Goal: Task Accomplishment & Management: Use online tool/utility

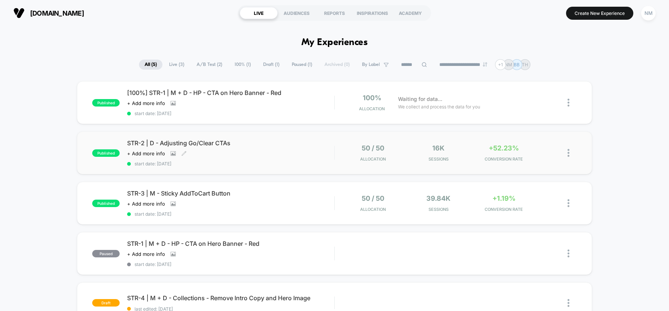
click at [257, 144] on span "STR-2 | D - Adjusting Go/Clear CTAs" at bounding box center [230, 142] width 207 height 7
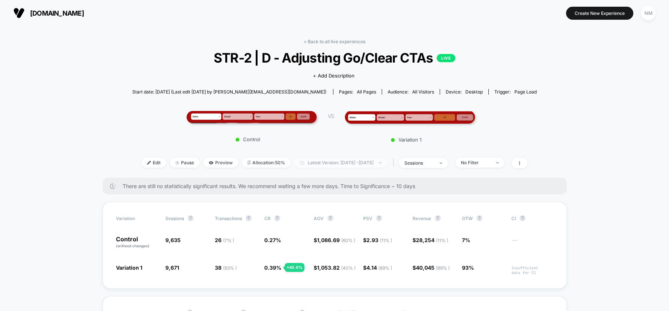
click at [339, 165] on span "Latest Version: Sep 17, 2025 - Sep 23, 2025" at bounding box center [341, 162] width 93 height 10
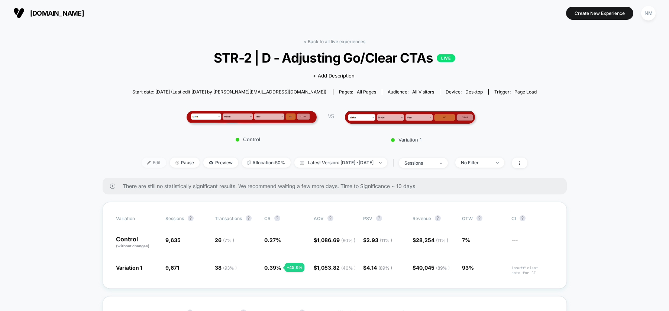
click at [142, 164] on span "Edit" at bounding box center [154, 162] width 25 height 10
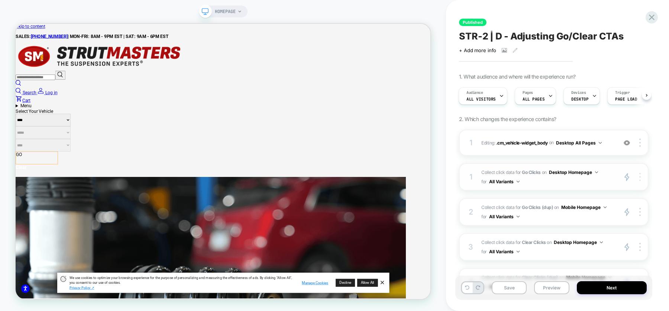
click at [640, 174] on img at bounding box center [640, 177] width 1 height 8
click at [654, 13] on icon at bounding box center [652, 17] width 10 height 10
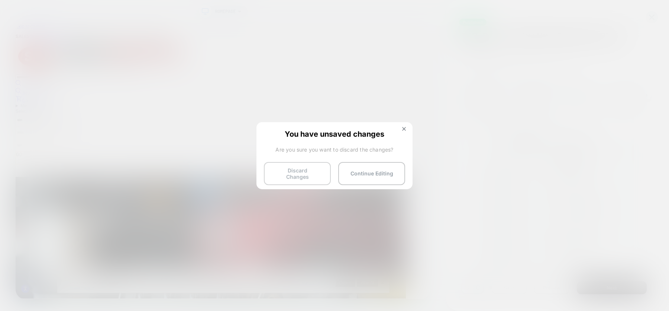
click at [312, 169] on button "Discard Changes" at bounding box center [297, 173] width 67 height 23
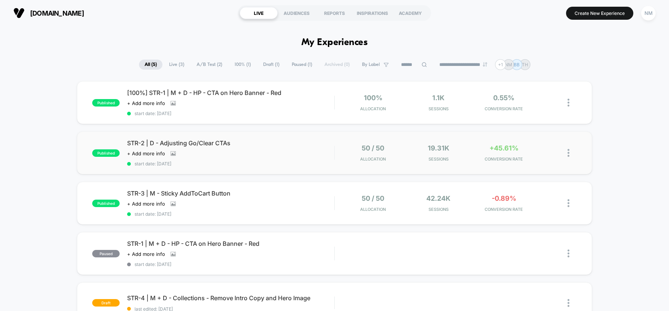
click at [313, 138] on div "published STR-2 | D - Adjusting Go/Clear CTAs Click to view images Click to edi…" at bounding box center [334, 152] width 515 height 43
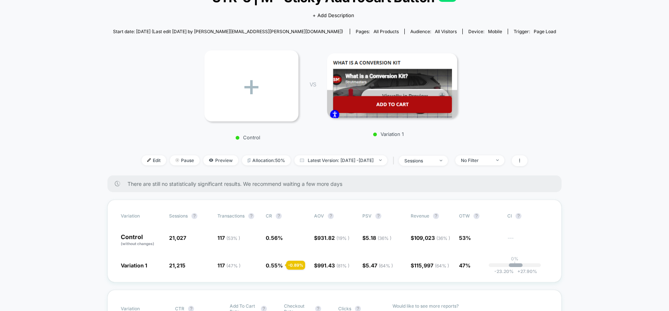
scroll to position [68, 0]
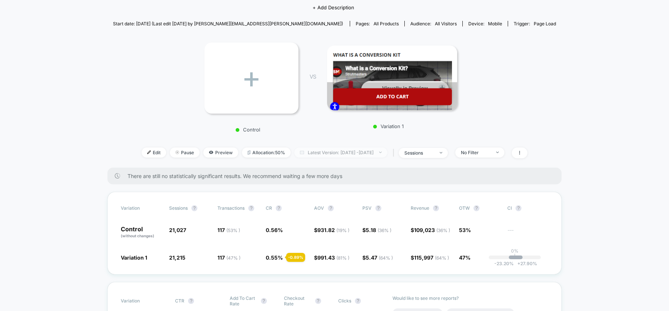
click at [323, 152] on span "Latest Version: Sep 2, 2025 - Sep 23, 2025" at bounding box center [341, 152] width 93 height 10
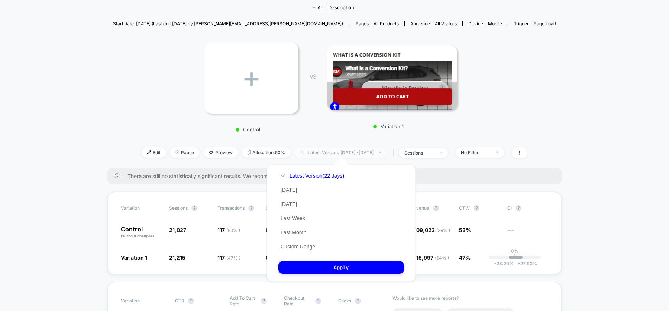
click at [323, 152] on span "Latest Version: Sep 2, 2025 - Sep 23, 2025" at bounding box center [341, 152] width 93 height 10
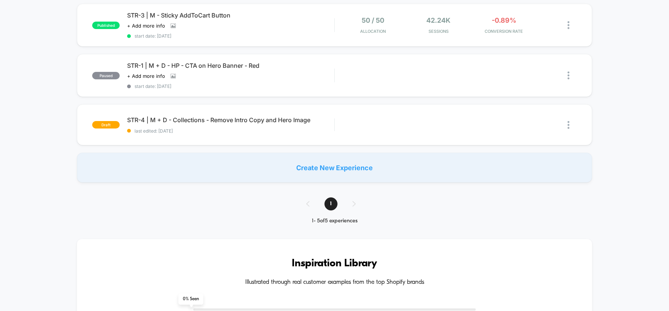
scroll to position [177, 0]
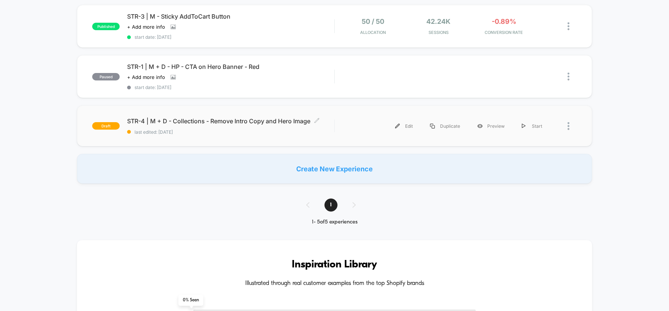
click at [224, 125] on div "STR-4 | M + D - Collections - Remove Intro Copy and Hero Image Click to edit ex…" at bounding box center [230, 125] width 207 height 17
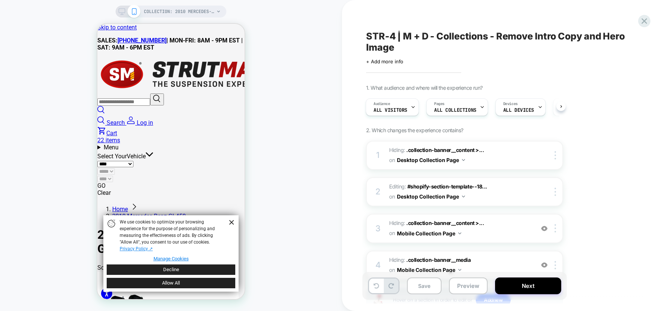
click at [372, 35] on span "STR-4 | M + D - Collections - Remove Intro Copy and Hero Image" at bounding box center [502, 41] width 272 height 22
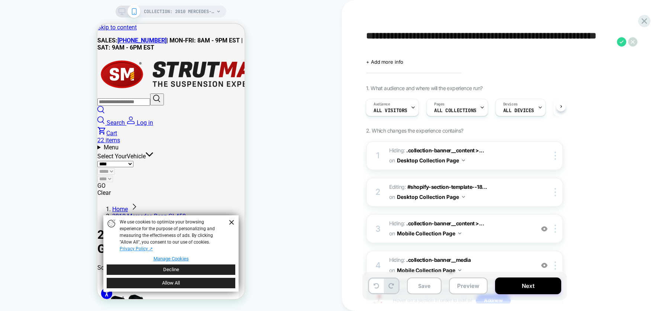
click at [372, 35] on textarea "**********" at bounding box center [489, 41] width 247 height 23
click at [469, 285] on button "Preview" at bounding box center [468, 285] width 39 height 17
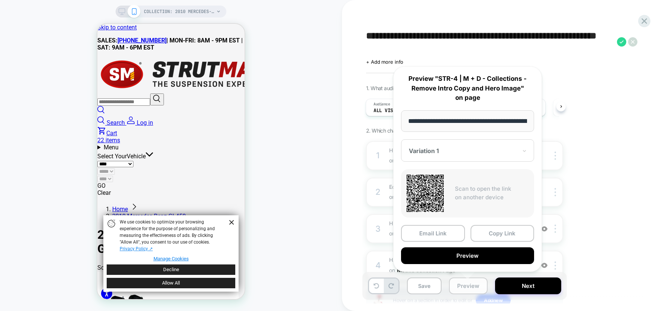
scroll to position [0, 147]
click at [475, 257] on button "Preview" at bounding box center [467, 255] width 133 height 17
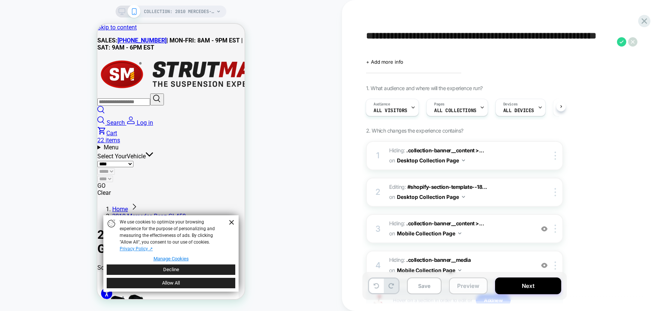
click at [462, 285] on button "Preview" at bounding box center [468, 285] width 39 height 17
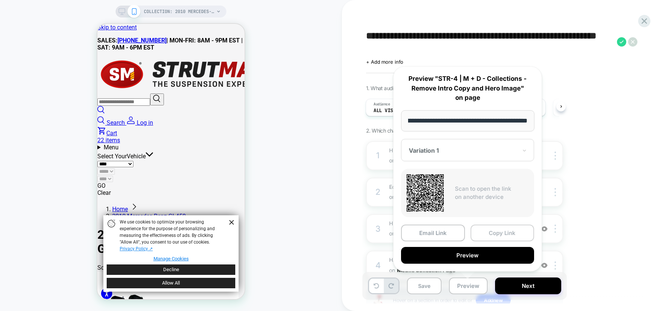
click at [487, 231] on button "Copy Link" at bounding box center [503, 232] width 64 height 17
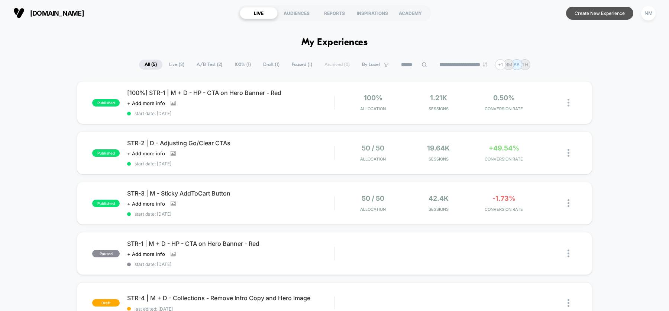
click at [595, 16] on button "Create New Experience" at bounding box center [599, 13] width 67 height 13
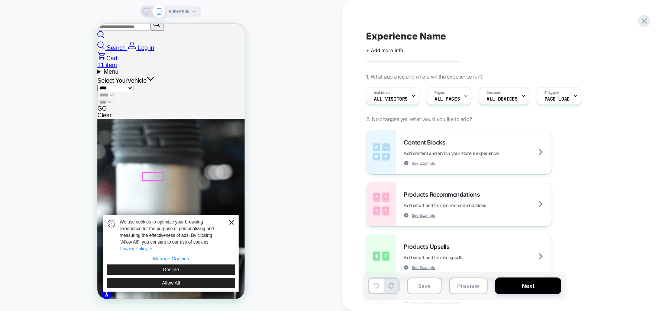
scroll to position [77, 0]
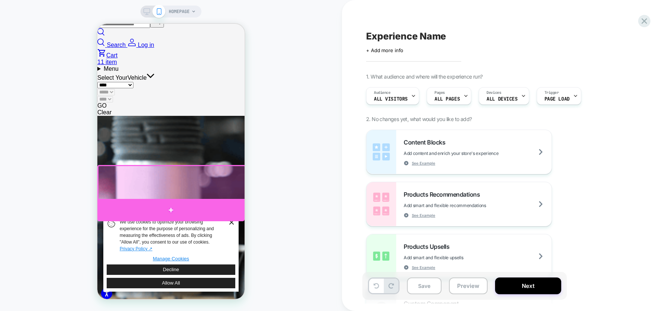
click at [113, 203] on div at bounding box center [170, 210] width 147 height 22
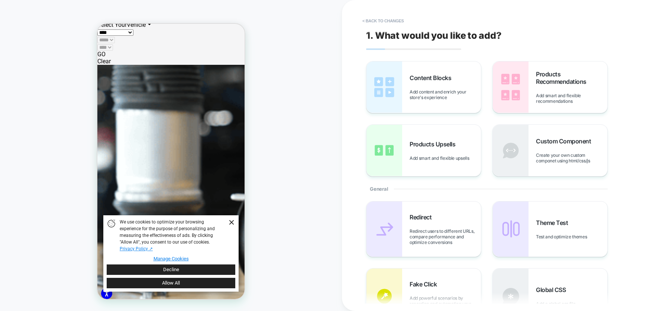
scroll to position [129, 0]
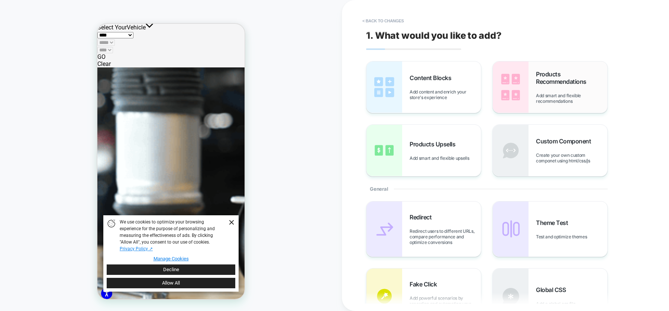
click at [567, 88] on div "Products Recommendations Add smart and flexible recommendations" at bounding box center [571, 86] width 71 height 33
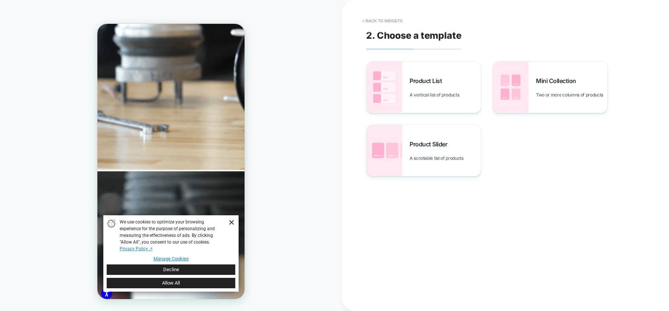
scroll to position [299, 0]
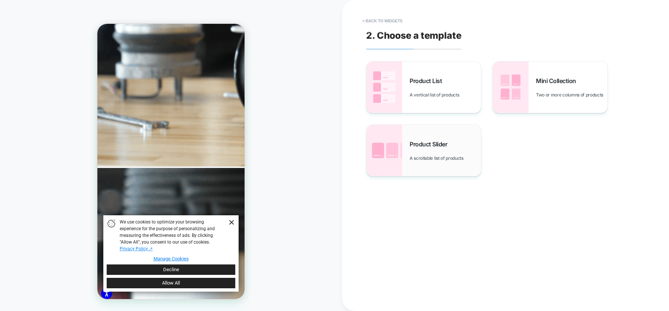
click at [413, 150] on div "Product Slider A scrollable list of products" at bounding box center [445, 150] width 71 height 20
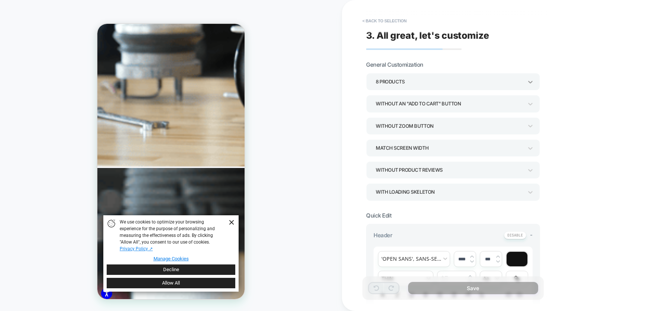
click at [532, 80] on icon at bounding box center [530, 81] width 7 height 7
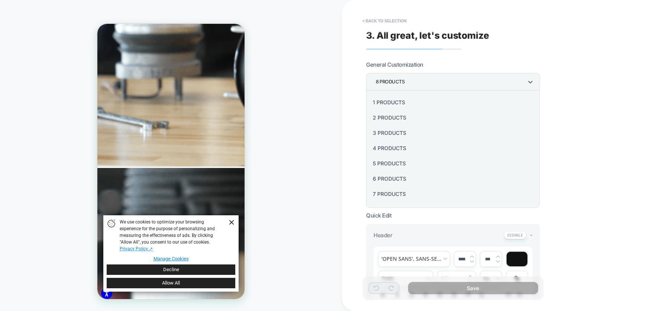
click at [386, 146] on div "4 Products" at bounding box center [453, 147] width 168 height 15
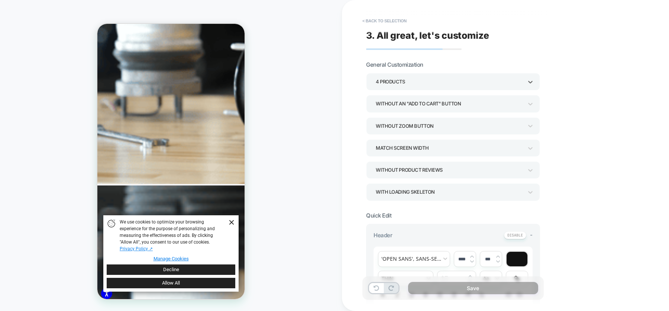
scroll to position [0, 0]
click at [530, 189] on icon at bounding box center [530, 191] width 7 height 7
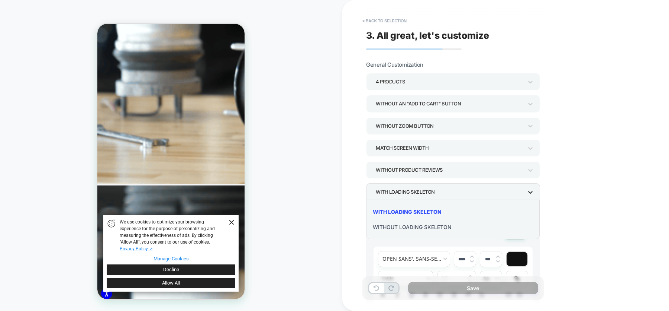
click at [530, 189] on div at bounding box center [334, 155] width 669 height 311
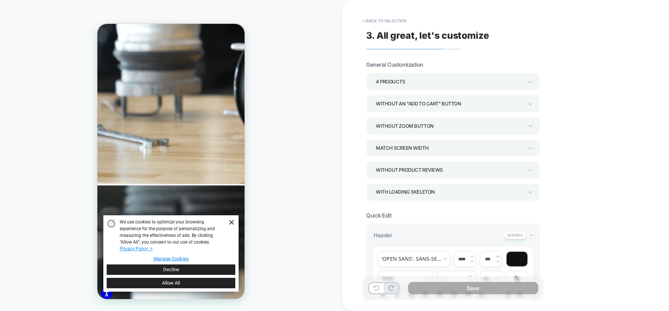
click at [518, 107] on div "Without an "add to cart" button" at bounding box center [449, 104] width 147 height 10
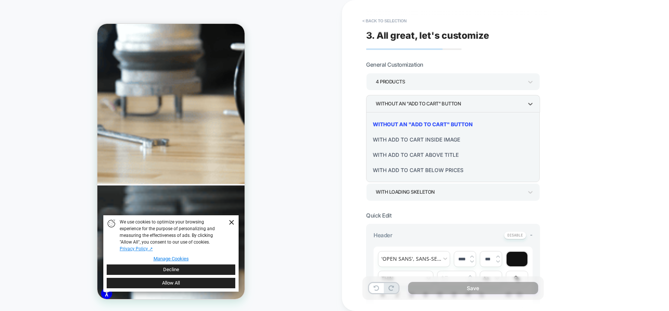
click at [438, 141] on div "With add to cart inside image" at bounding box center [453, 139] width 168 height 15
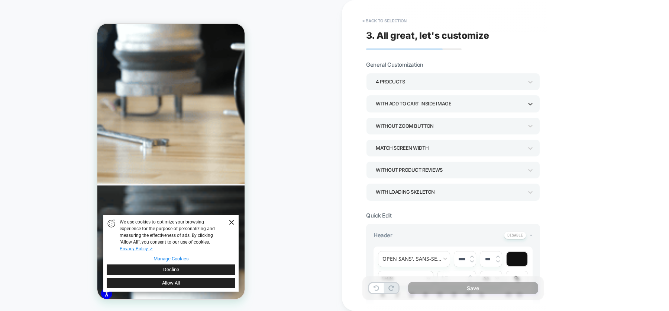
click at [466, 103] on div "With add to cart inside image" at bounding box center [449, 104] width 147 height 10
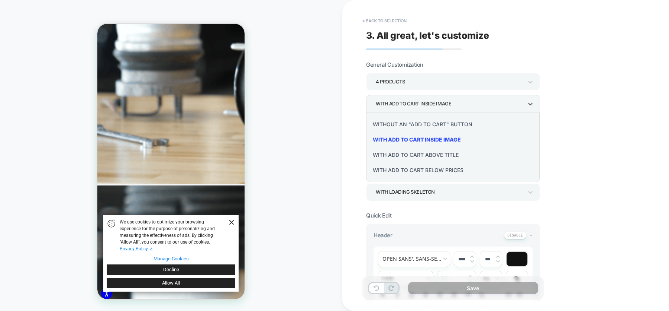
click at [444, 171] on div "With add to cart below prices" at bounding box center [453, 169] width 168 height 15
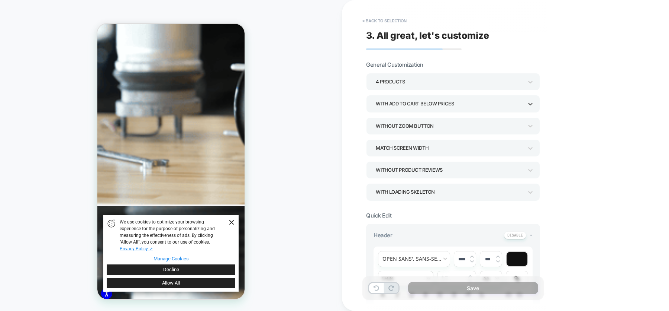
scroll to position [0, 145]
click at [231, 225] on link "Dismiss Banner" at bounding box center [231, 222] width 11 height 11
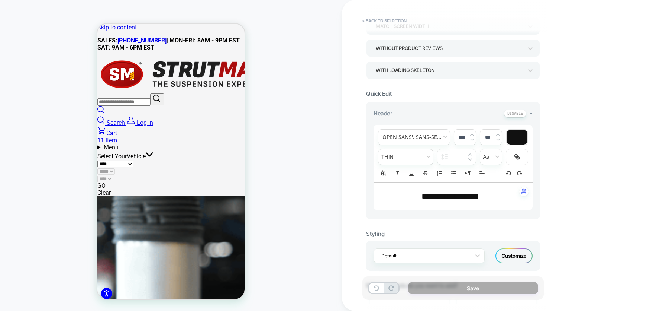
scroll to position [123, 0]
click at [446, 191] on span "**********" at bounding box center [451, 194] width 58 height 9
type input "****"
click at [446, 191] on span "**********" at bounding box center [451, 194] width 58 height 9
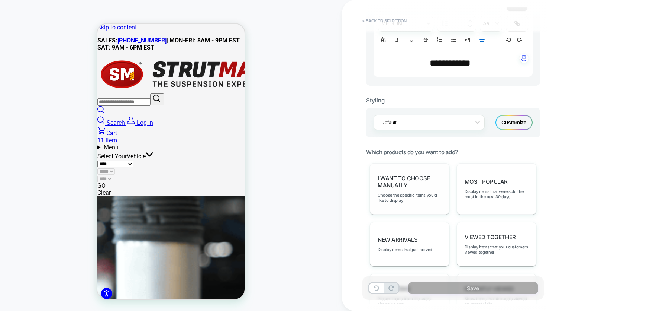
scroll to position [256, 0]
click at [492, 187] on span "Display items that were sold the most in the past 30 days" at bounding box center [497, 192] width 64 height 10
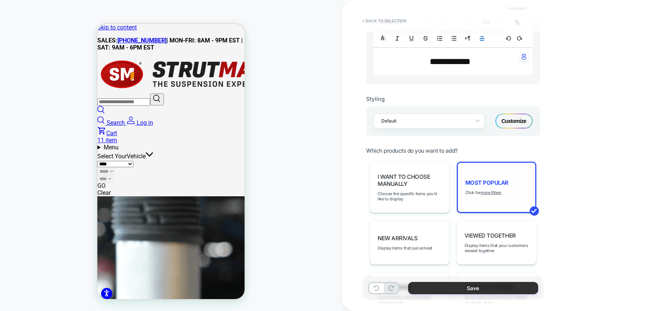
click at [480, 288] on button "Save" at bounding box center [473, 288] width 130 height 12
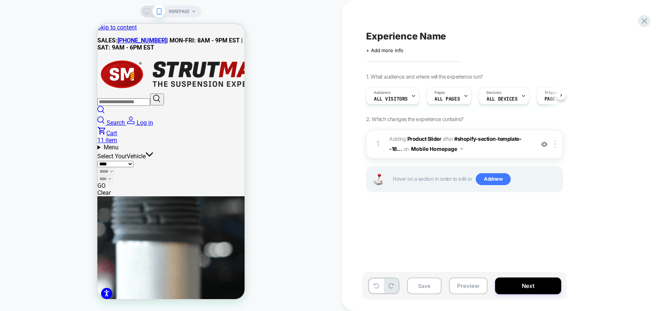
scroll to position [0, 0]
click at [556, 144] on img at bounding box center [555, 144] width 1 height 8
click at [555, 142] on img at bounding box center [555, 144] width 1 height 8
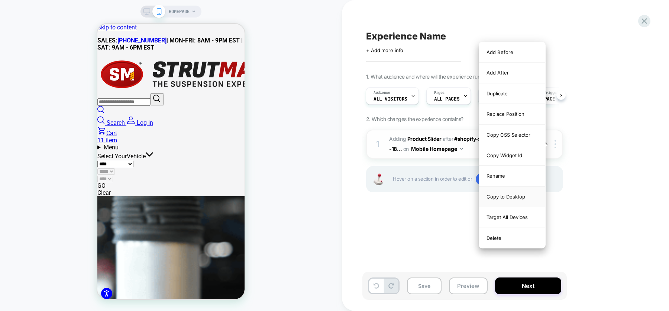
click at [517, 195] on div "Copy to Desktop" at bounding box center [512, 196] width 66 height 20
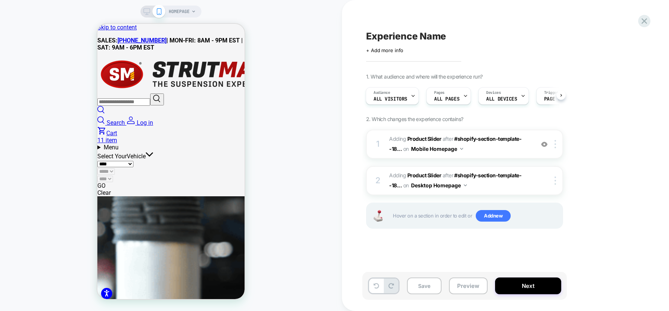
click at [145, 9] on icon at bounding box center [147, 11] width 7 height 7
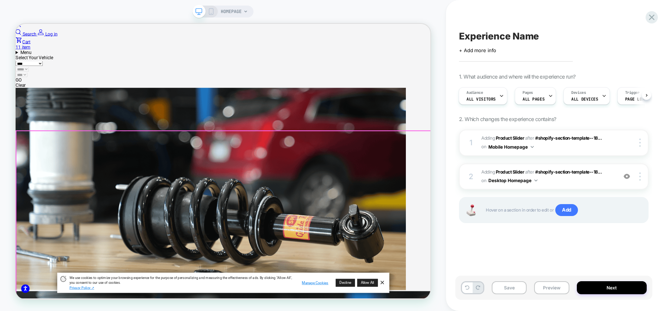
scroll to position [94, 0]
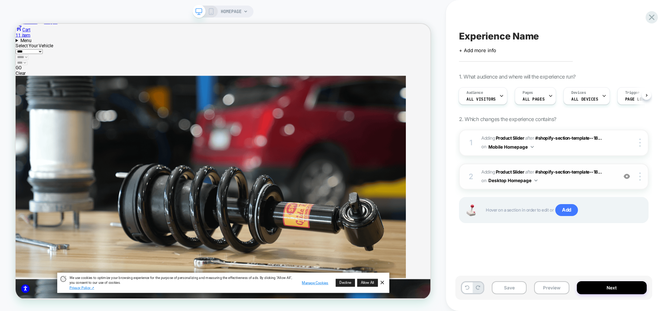
click at [558, 179] on span "#_loomi_addon_1758646192532 Adding Product Slider AFTER #shopify-section-templa…" at bounding box center [548, 176] width 132 height 17
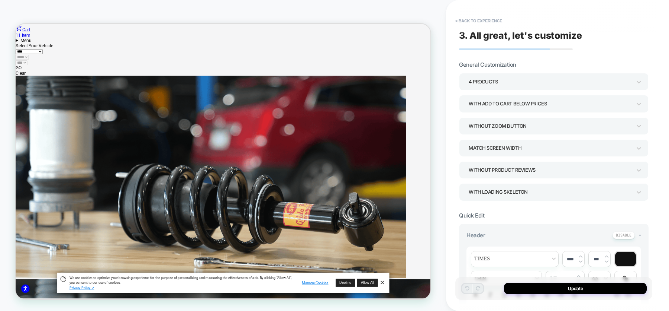
scroll to position [158, 0]
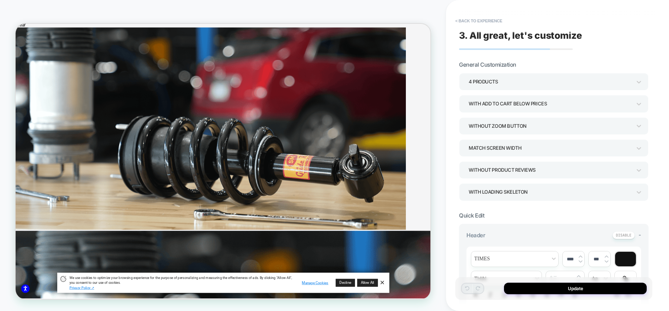
click at [531, 78] on div "4 Products" at bounding box center [550, 82] width 163 height 10
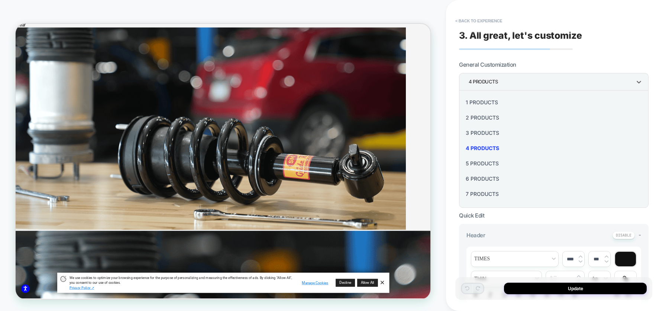
click at [487, 190] on div "7 Products" at bounding box center [554, 193] width 184 height 15
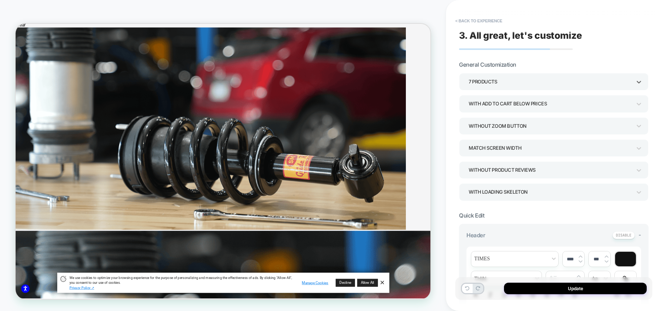
click at [589, 100] on div "With add to cart below prices" at bounding box center [550, 104] width 163 height 10
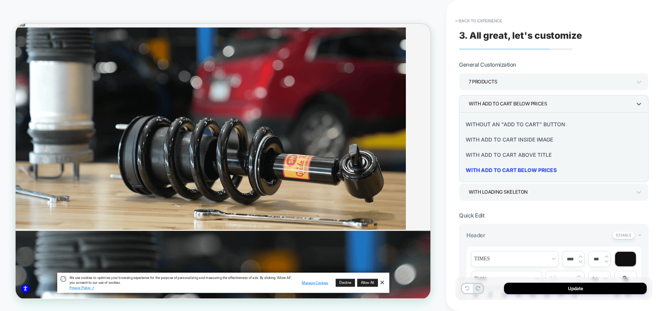
click at [538, 122] on div "Without an "add to cart" button" at bounding box center [554, 123] width 184 height 15
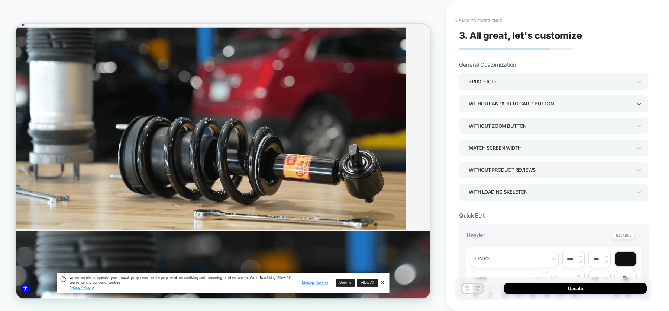
click at [528, 83] on div "7 Products" at bounding box center [550, 82] width 163 height 10
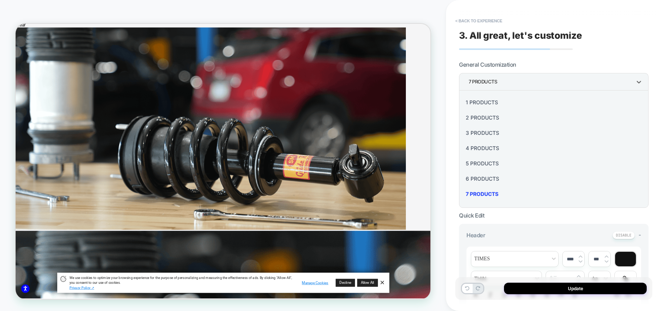
click at [479, 148] on div "4 Products" at bounding box center [554, 147] width 184 height 15
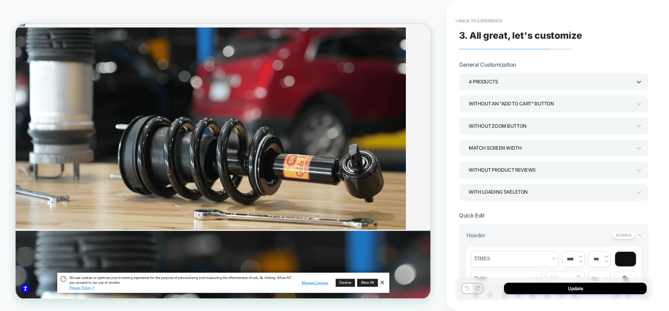
click at [525, 100] on div "Without an "add to cart" button" at bounding box center [550, 104] width 163 height 10
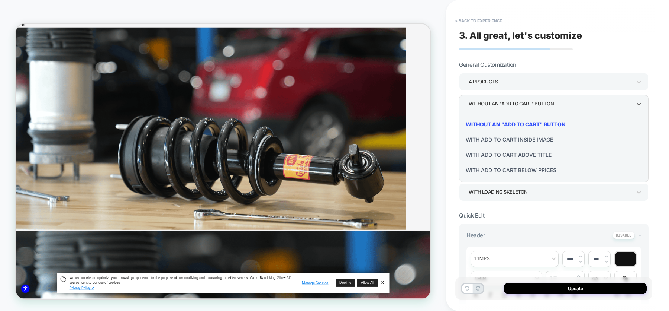
click at [508, 166] on div "With add to cart below prices" at bounding box center [554, 169] width 184 height 15
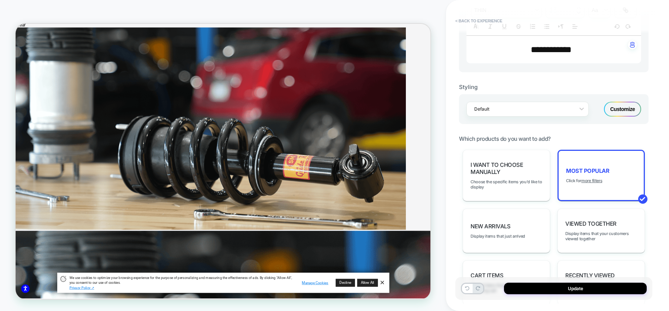
scroll to position [269, 0]
click at [495, 172] on div "I want to choose manually Choose the specific items you'd like to display" at bounding box center [506, 174] width 87 height 51
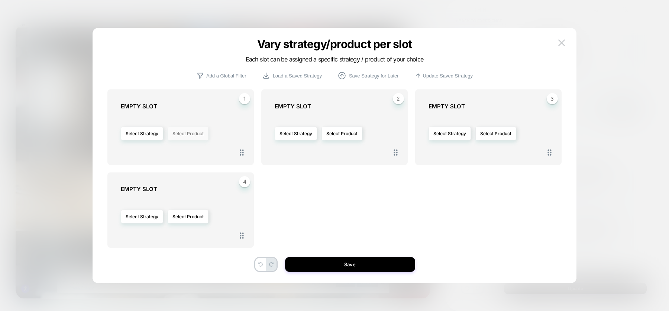
click at [179, 134] on button "Select Product" at bounding box center [188, 133] width 41 height 14
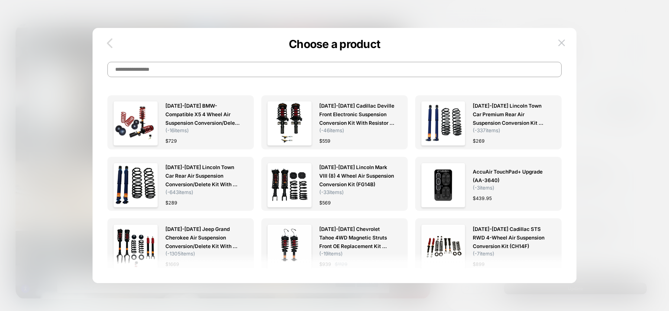
click at [114, 42] on icon "button" at bounding box center [109, 43] width 15 height 15
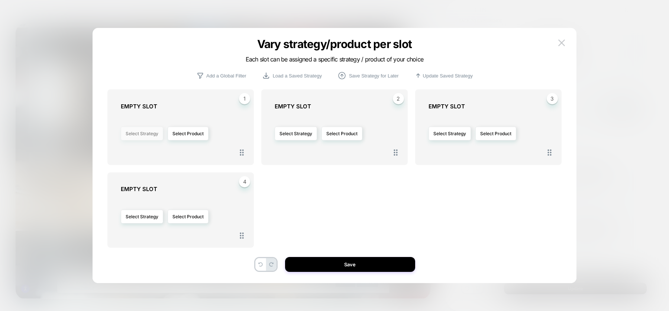
click at [141, 134] on button "Select Strategy" at bounding box center [142, 133] width 42 height 14
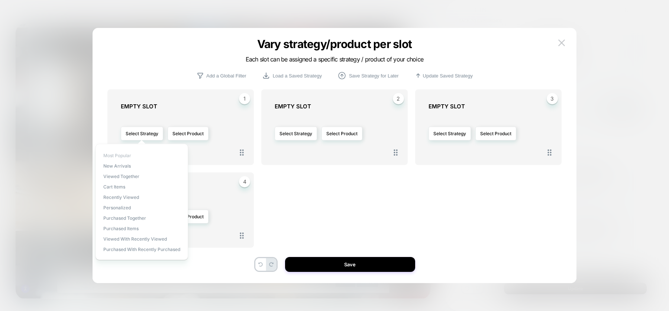
click at [127, 156] on span "Most Popular" at bounding box center [117, 155] width 28 height 6
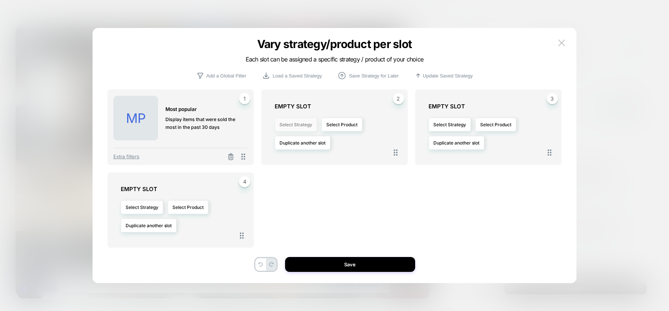
click at [291, 125] on button "Select Strategy" at bounding box center [296, 125] width 42 height 14
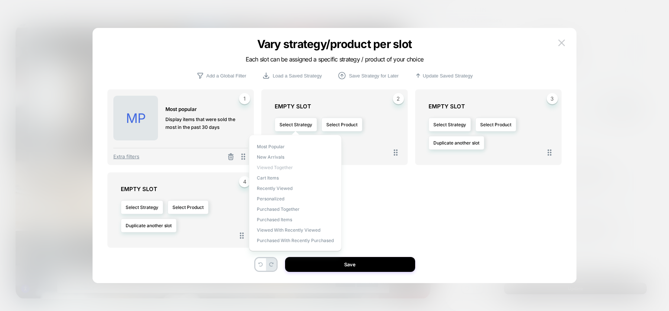
click at [275, 168] on span "Viewed Together" at bounding box center [275, 167] width 36 height 6
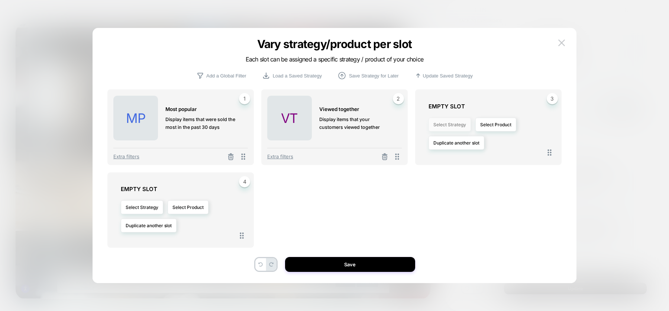
click at [451, 125] on button "Select Strategy" at bounding box center [450, 125] width 42 height 14
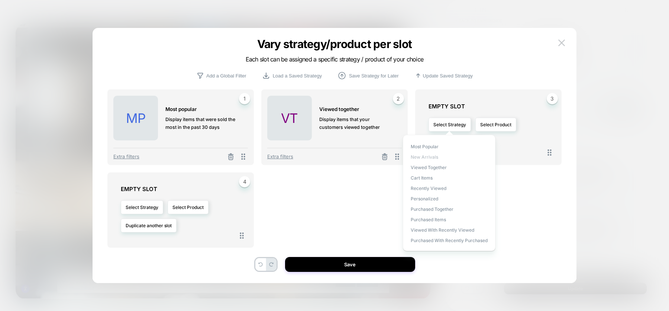
click at [426, 158] on span "New Arrivals" at bounding box center [425, 157] width 28 height 6
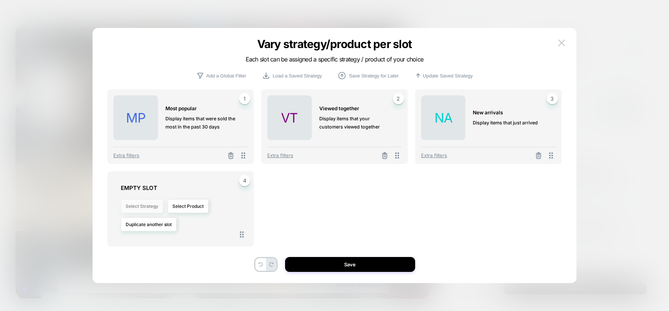
click at [131, 207] on button "Select Strategy" at bounding box center [142, 206] width 42 height 14
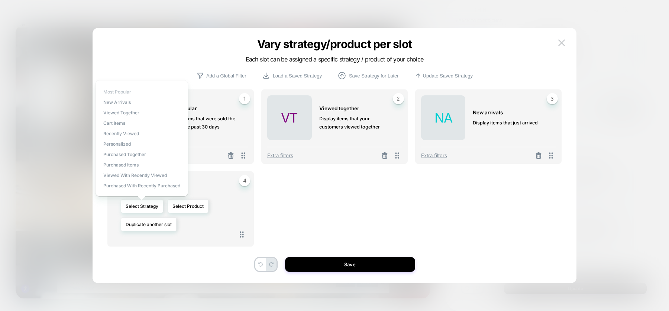
click at [126, 93] on span "Most Popular" at bounding box center [117, 92] width 28 height 6
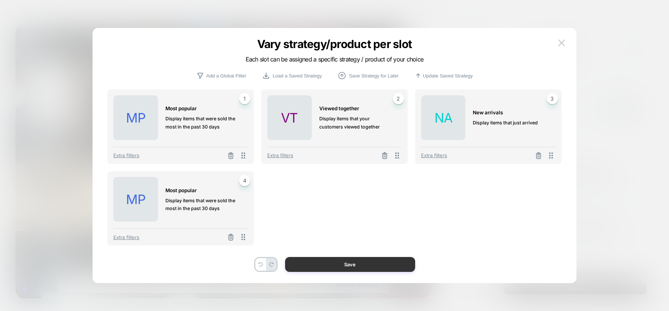
click at [327, 260] on button "Save" at bounding box center [350, 264] width 130 height 15
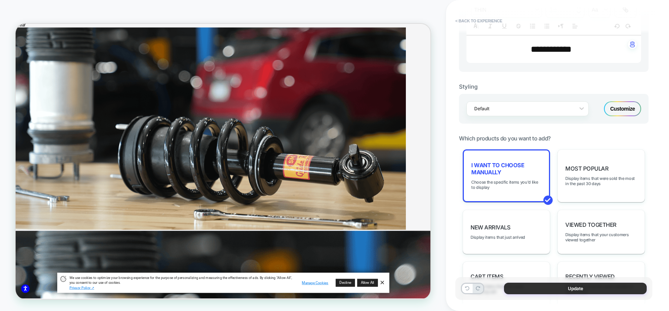
click at [552, 286] on button "Update" at bounding box center [575, 288] width 143 height 12
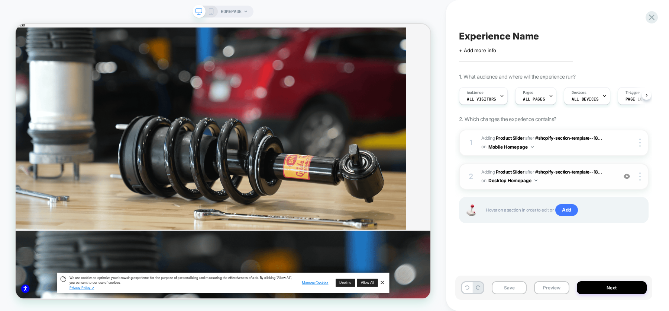
scroll to position [0, 0]
click at [503, 178] on button "Desktop Homepage" at bounding box center [513, 180] width 49 height 9
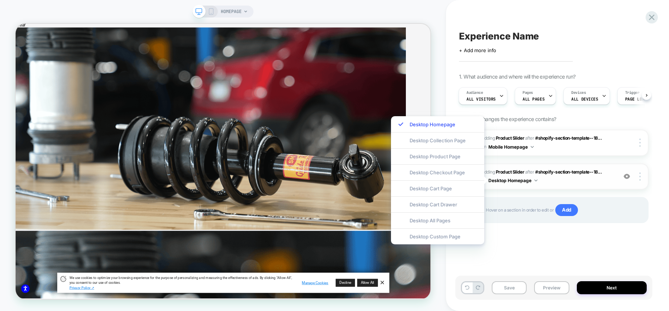
click at [601, 179] on span "#_loomi_addon_1758646192532 Adding Product Slider AFTER #shopify-section-templa…" at bounding box center [548, 176] width 132 height 17
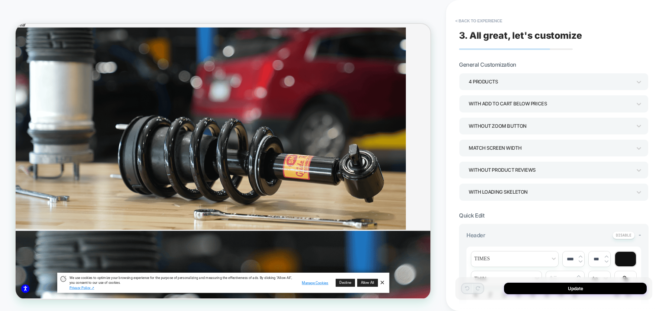
click at [515, 78] on div "4 Products" at bounding box center [550, 82] width 163 height 10
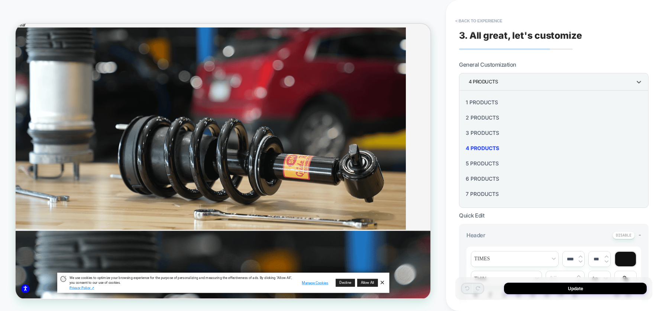
click at [480, 146] on div "4 Products" at bounding box center [554, 147] width 184 height 15
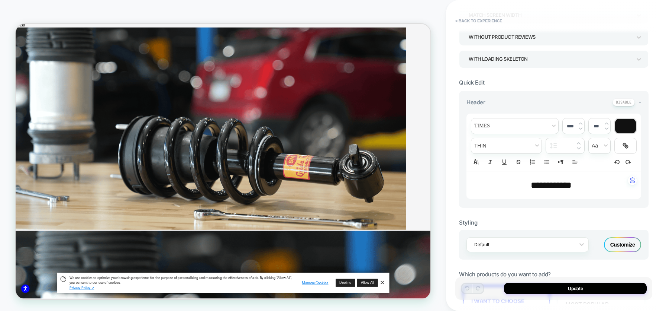
scroll to position [242, 0]
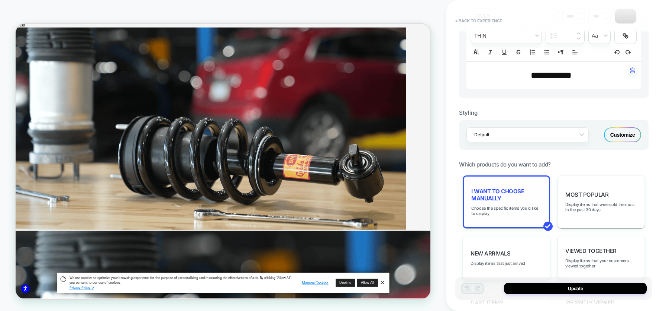
click at [493, 193] on span "I want to choose manually" at bounding box center [507, 194] width 70 height 14
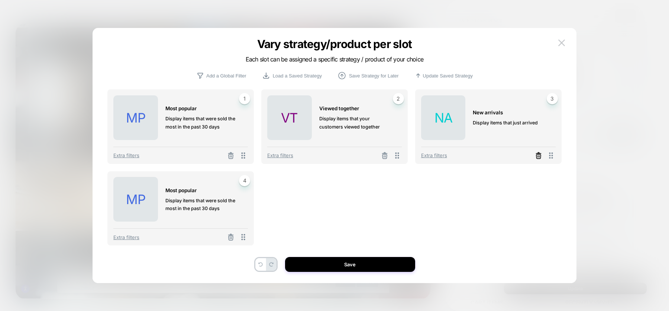
click at [541, 155] on icon at bounding box center [539, 156] width 4 height 4
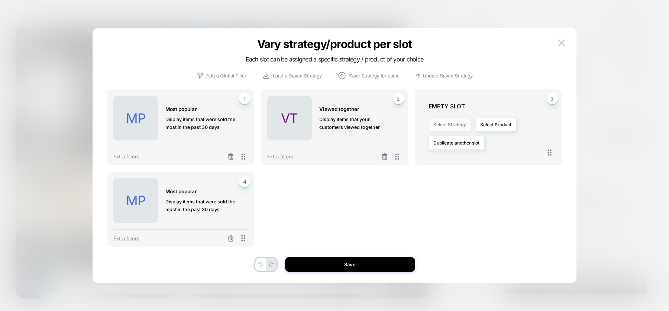
click at [435, 125] on button "Select Strategy" at bounding box center [450, 125] width 42 height 14
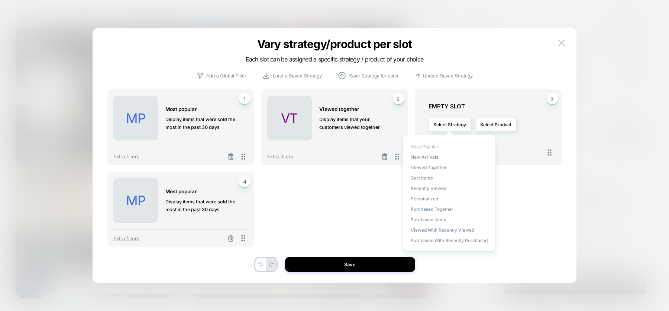
click at [419, 144] on span "Most Popular" at bounding box center [425, 147] width 28 height 6
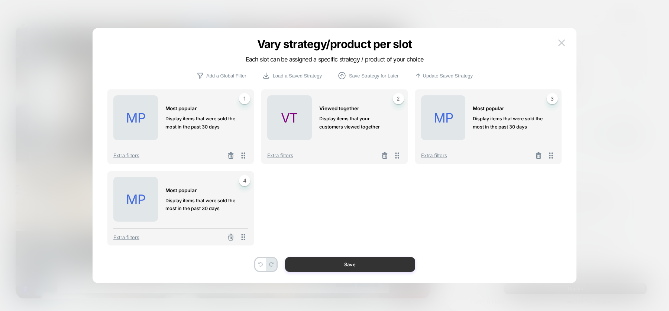
click at [343, 262] on button "Save" at bounding box center [350, 264] width 130 height 15
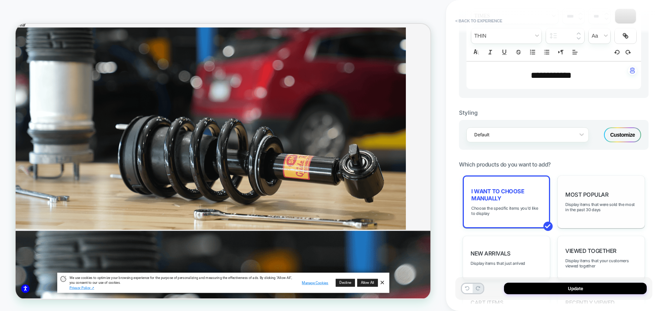
click at [604, 192] on span "Most Popular" at bounding box center [587, 194] width 43 height 7
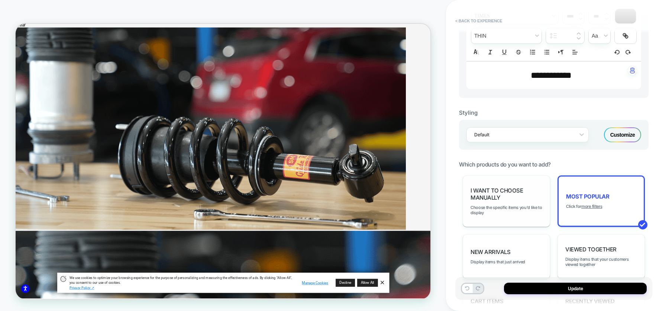
click at [494, 187] on span "I want to choose manually" at bounding box center [507, 194] width 72 height 14
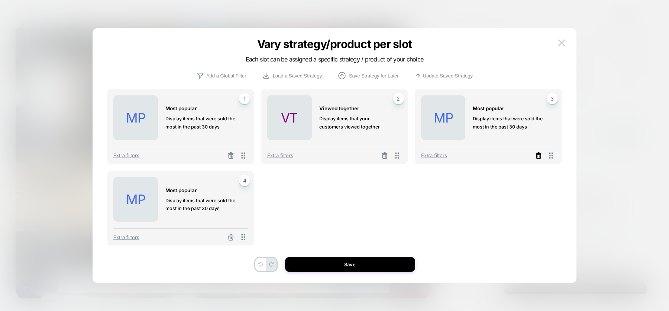
click at [535, 154] on icon at bounding box center [538, 155] width 7 height 7
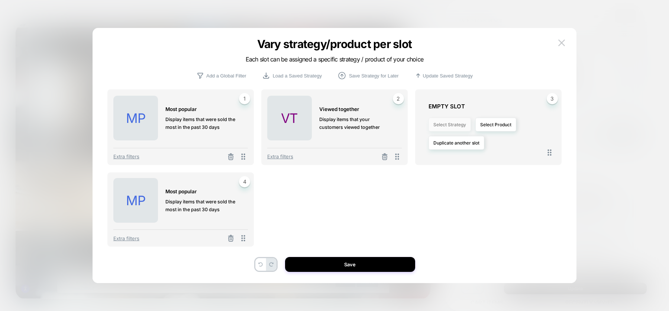
click at [459, 121] on button "Select Strategy" at bounding box center [450, 125] width 42 height 14
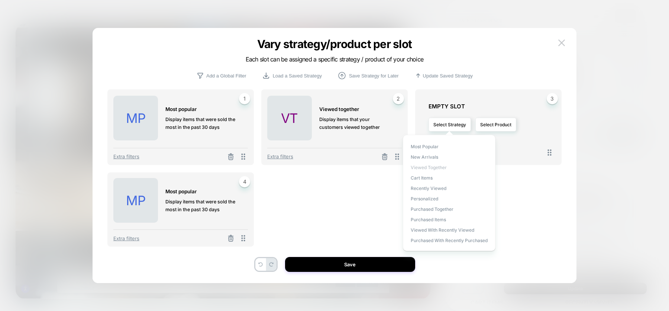
click at [433, 167] on span "Viewed Together" at bounding box center [429, 167] width 36 height 6
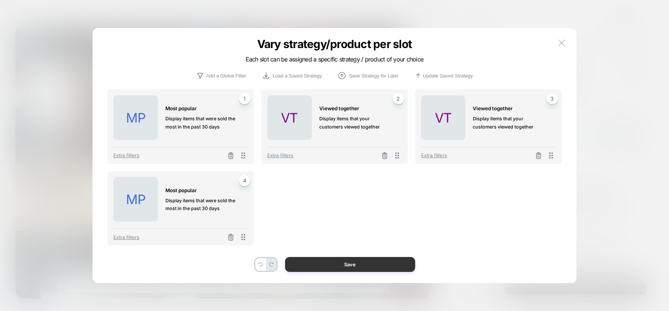
click at [352, 260] on button "Save" at bounding box center [350, 264] width 130 height 15
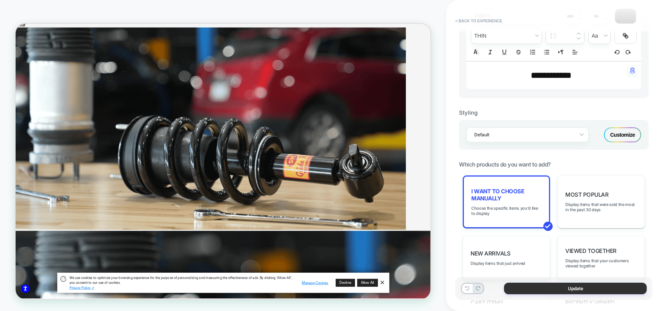
click at [605, 287] on button "Update" at bounding box center [575, 288] width 143 height 12
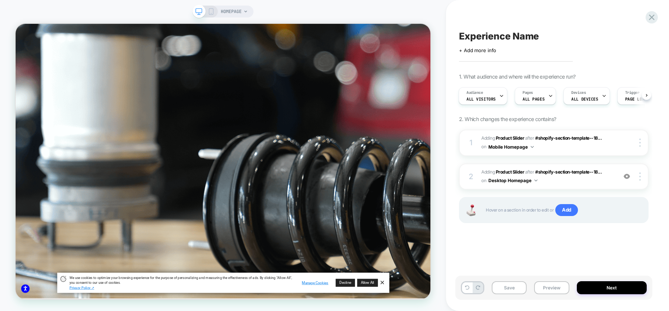
scroll to position [510, 0]
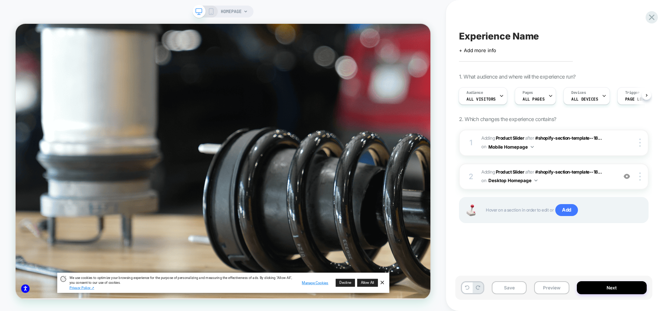
click at [464, 33] on span "Experience Name" at bounding box center [499, 35] width 80 height 11
click at [464, 33] on textarea at bounding box center [464, 36] width 10 height 12
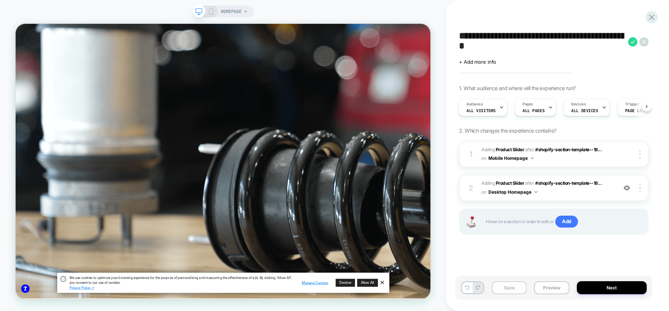
type textarea "**********"
click at [511, 288] on button "Save" at bounding box center [509, 287] width 35 height 13
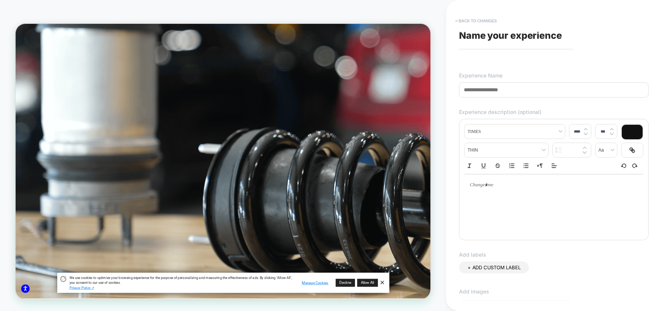
click at [483, 19] on button "< Back to changes" at bounding box center [476, 21] width 49 height 12
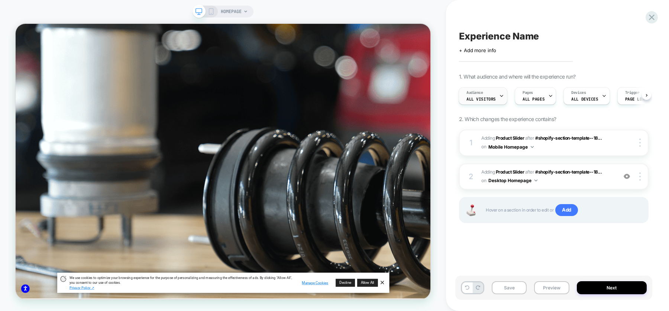
scroll to position [1140, 2432]
click at [493, 34] on span "Experience Name" at bounding box center [499, 35] width 80 height 11
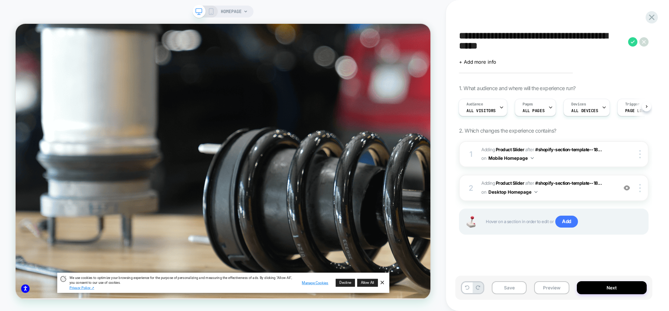
type textarea "**********"
click at [482, 48] on textarea "**********" at bounding box center [542, 41] width 166 height 23
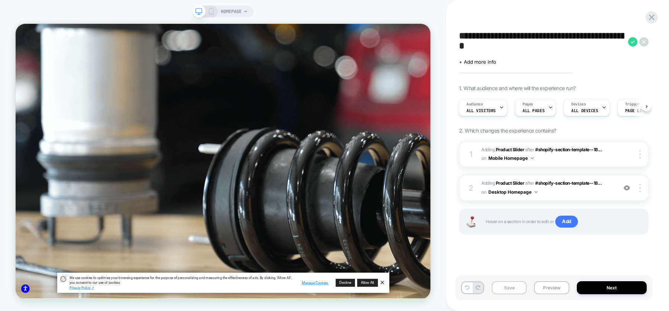
click at [509, 284] on button "Save" at bounding box center [509, 287] width 35 height 13
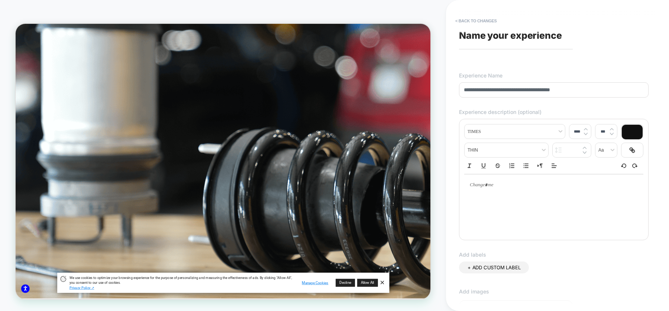
type input "**********"
click at [616, 49] on div "**********" at bounding box center [554, 155] width 197 height 296
click at [499, 123] on div "**********" at bounding box center [554, 179] width 190 height 121
click at [480, 23] on button "< Back to changes" at bounding box center [476, 21] width 49 height 12
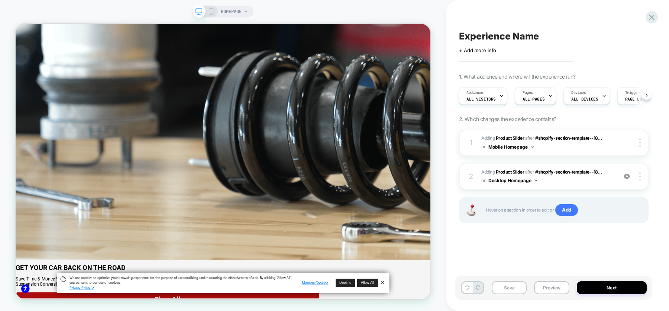
scroll to position [625, 0]
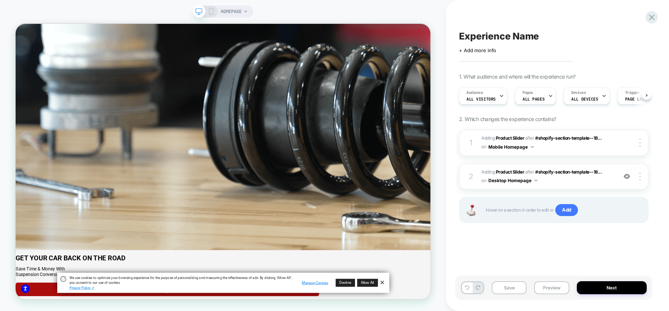
click at [492, 30] on div "Experience Name Click to edit experience details + Add more info" at bounding box center [554, 41] width 190 height 23
click at [480, 33] on span "Experience Name" at bounding box center [499, 35] width 80 height 11
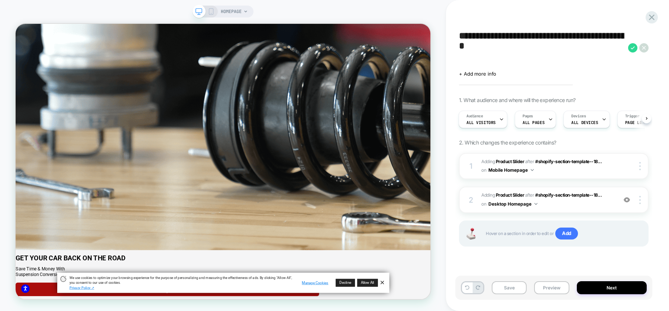
scroll to position [0, 0]
type textarea "**********"
click at [634, 48] on icon at bounding box center [633, 47] width 9 height 9
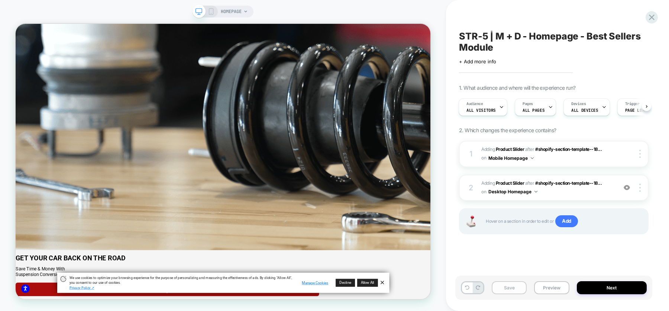
click at [511, 286] on button "Save" at bounding box center [509, 287] width 35 height 13
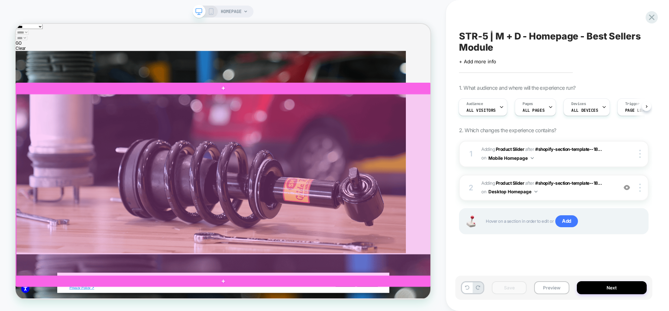
scroll to position [132, 0]
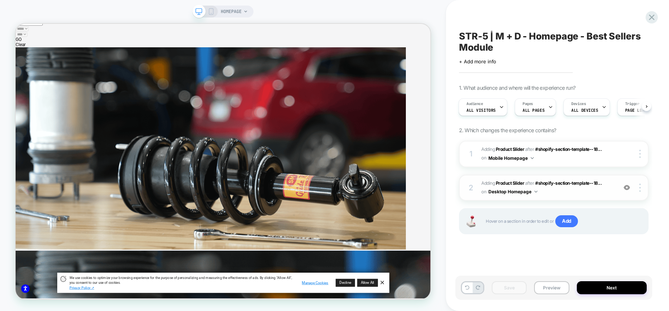
click at [613, 193] on span "#_loomi_addon_1758646192532 Adding Product Slider AFTER #shopify-section-templa…" at bounding box center [548, 187] width 132 height 17
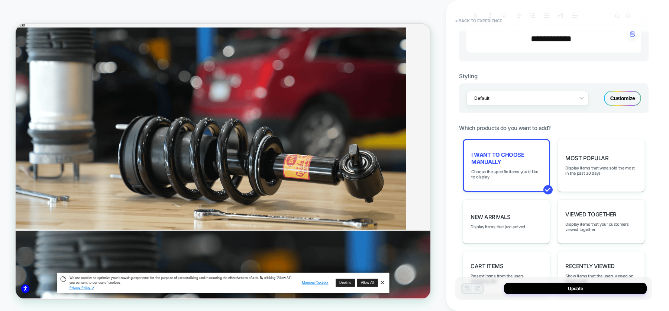
scroll to position [287, 0]
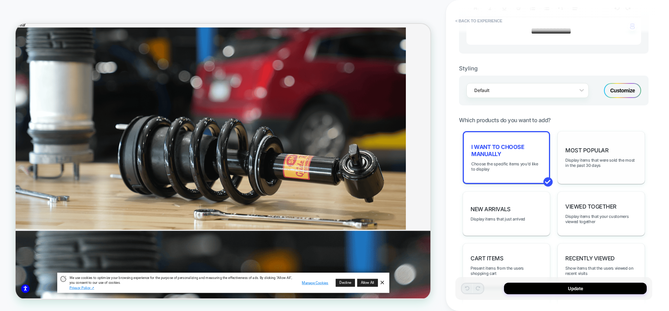
click at [598, 168] on div "Most Popular Display items that were sold the most in the past 30 days" at bounding box center [601, 157] width 87 height 53
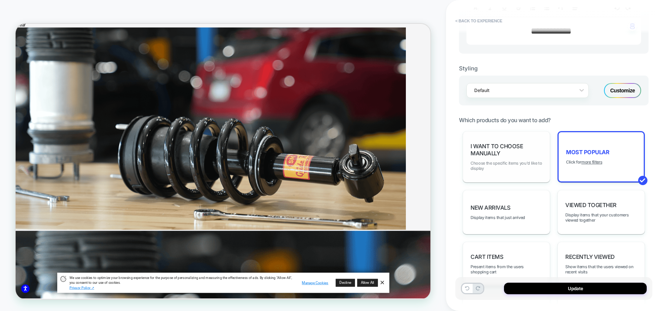
click at [504, 161] on span "Choose the specific items you'd like to display" at bounding box center [507, 165] width 72 height 10
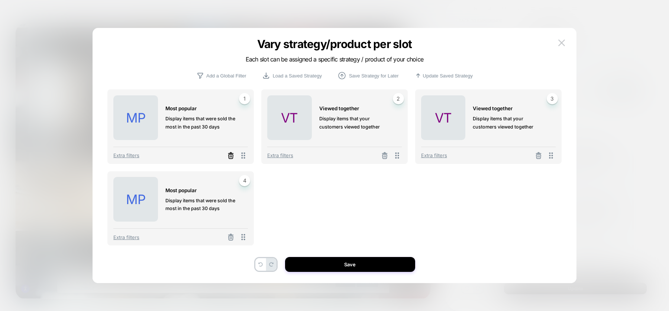
click at [232, 156] on icon at bounding box center [230, 155] width 7 height 7
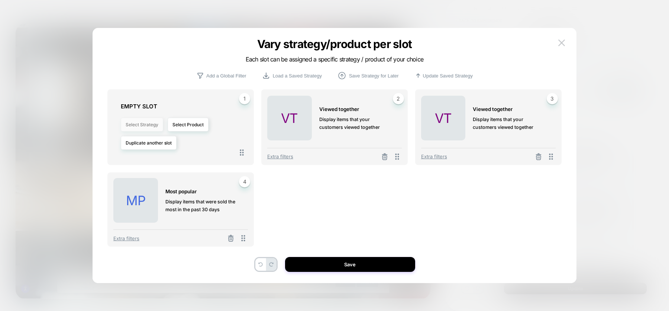
click at [139, 126] on button "Select Strategy" at bounding box center [142, 125] width 42 height 14
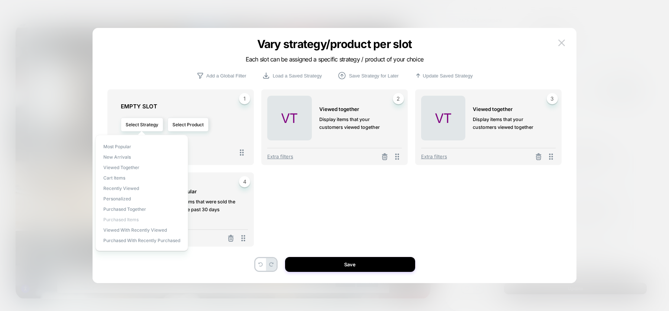
click at [128, 220] on span "Purchased Items" at bounding box center [120, 219] width 35 height 6
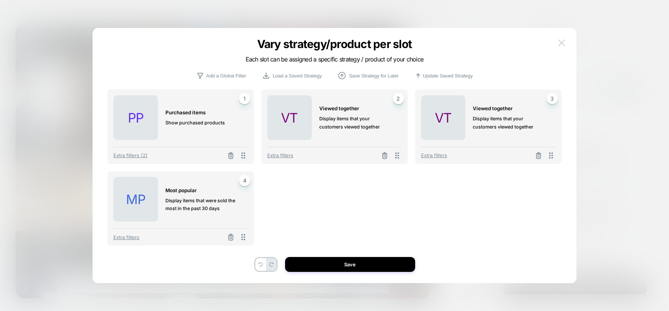
click at [563, 42] on img at bounding box center [562, 42] width 7 height 6
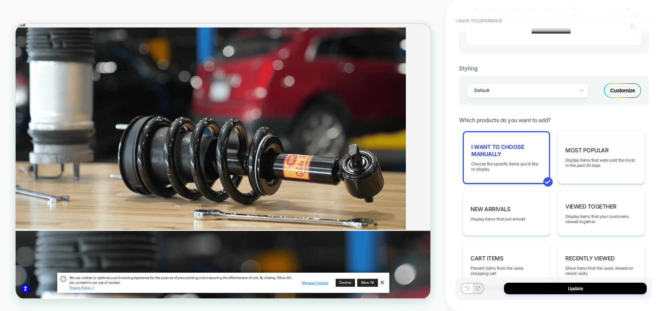
click at [590, 151] on div "Most Popular Display items that were sold the most in the past 30 days" at bounding box center [601, 157] width 87 height 53
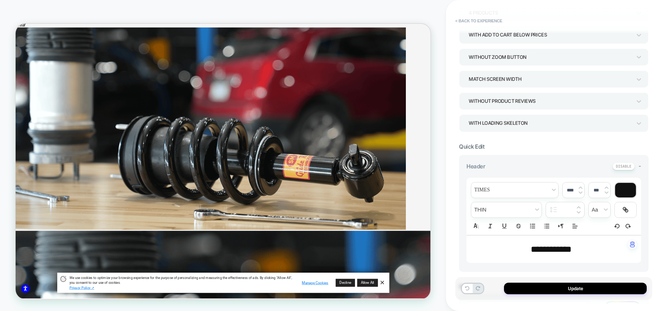
scroll to position [0, 0]
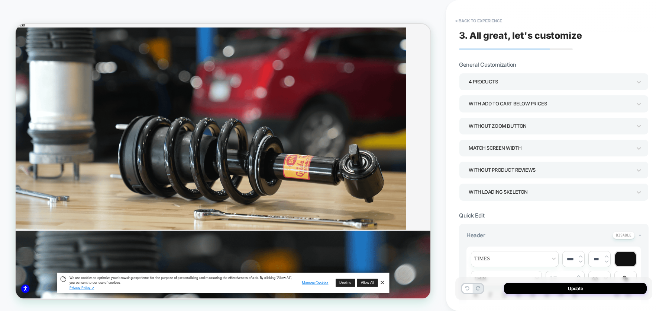
click at [536, 77] on div "4 Products" at bounding box center [550, 82] width 163 height 10
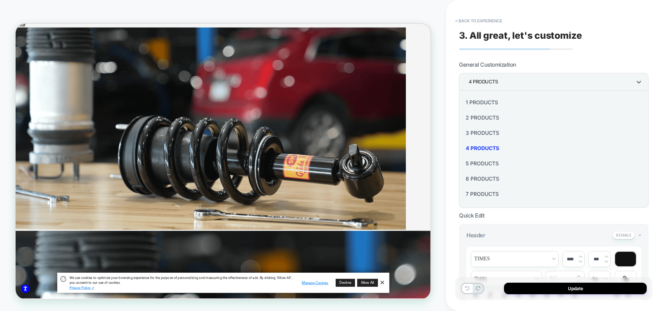
click at [475, 180] on div "6 Products" at bounding box center [554, 178] width 184 height 15
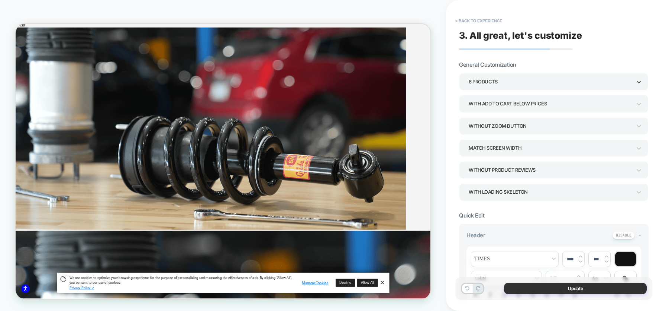
click at [529, 293] on button "Update" at bounding box center [575, 288] width 143 height 12
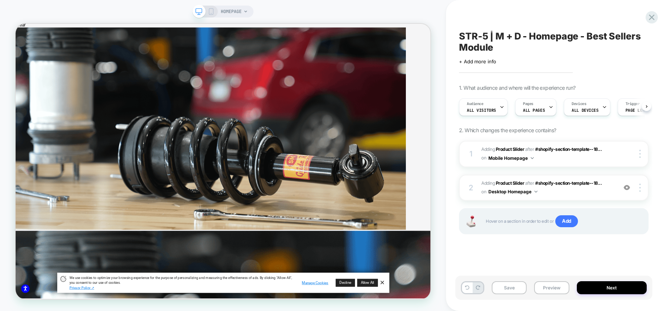
scroll to position [0, 0]
click at [609, 193] on span "#_loomi_addon_1758646192532 Adding Product Slider AFTER #shopify-section-templa…" at bounding box center [548, 187] width 132 height 17
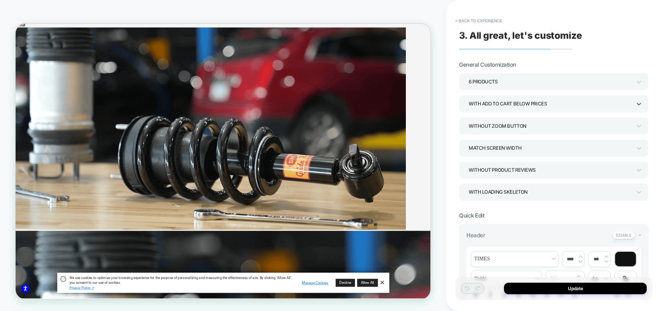
click at [632, 102] on div "With add to cart below prices" at bounding box center [550, 104] width 163 height 10
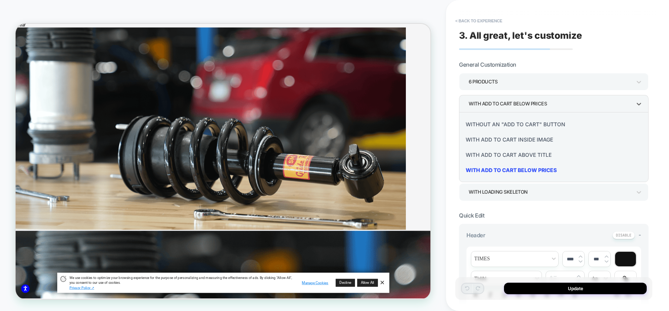
click at [497, 123] on div "Without an "add to cart" button" at bounding box center [554, 123] width 184 height 15
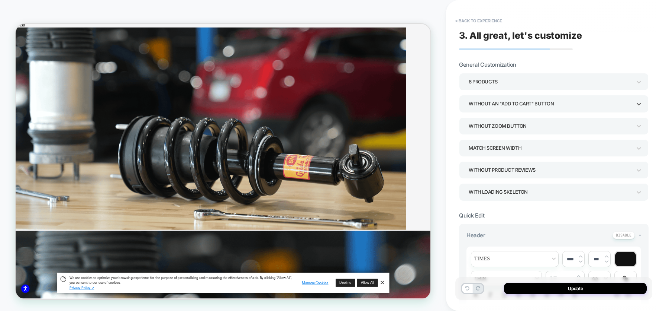
scroll to position [129, 0]
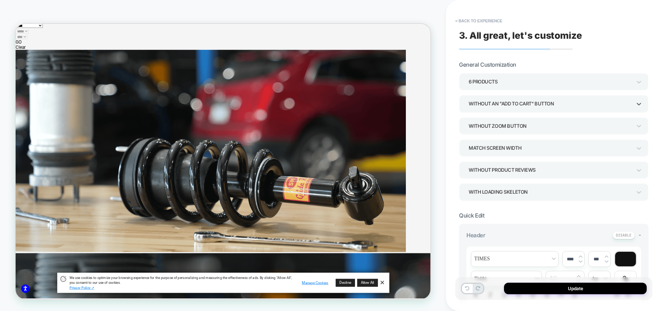
click at [607, 103] on div "Without an "add to cart" button" at bounding box center [550, 104] width 163 height 10
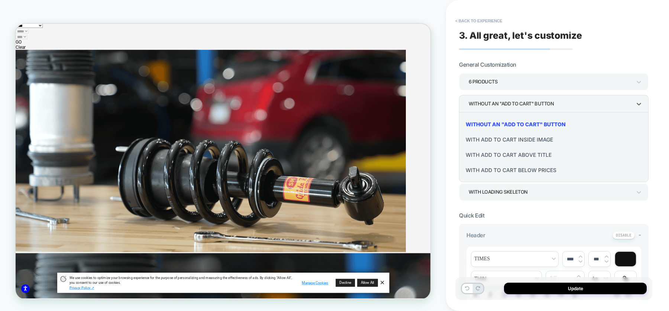
click at [526, 153] on div "With add to cart above title" at bounding box center [554, 154] width 184 height 15
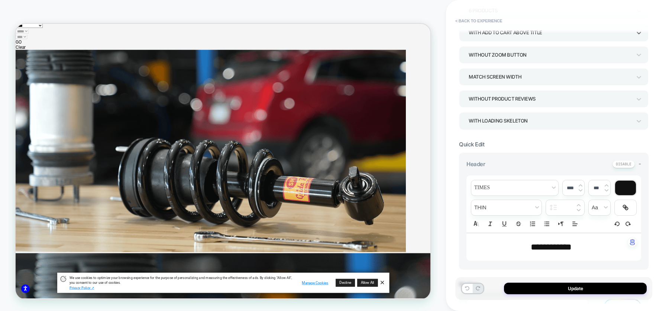
scroll to position [0, 0]
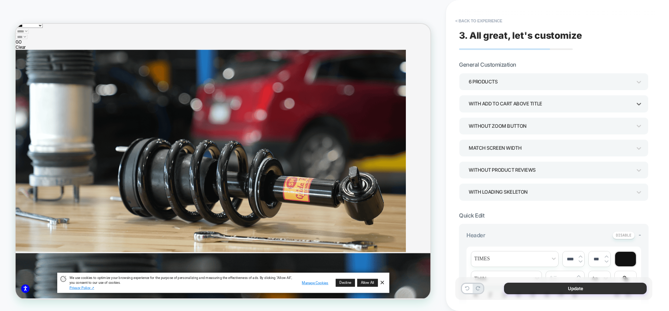
click at [566, 285] on button "Update" at bounding box center [575, 288] width 143 height 12
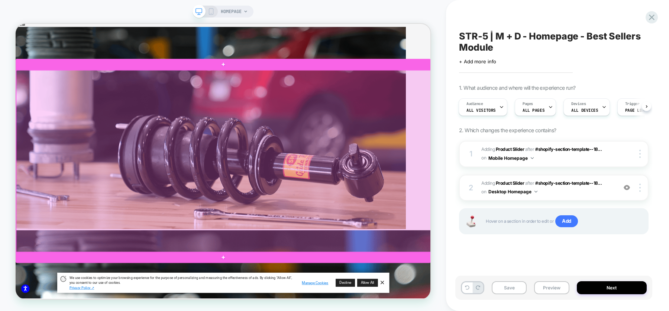
scroll to position [155, 0]
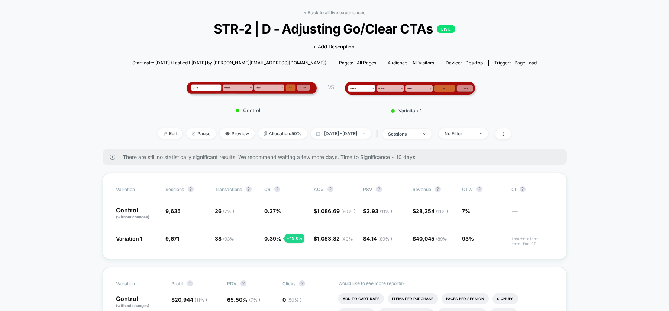
scroll to position [35, 0]
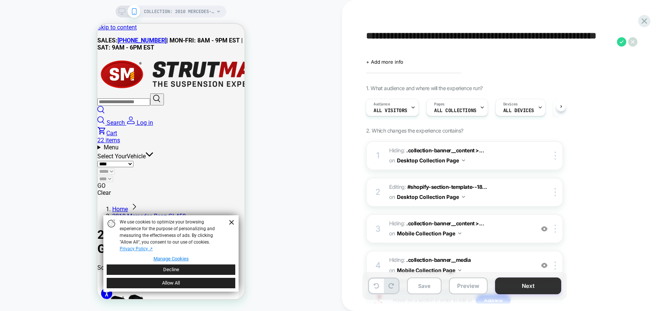
click at [511, 287] on button "Next" at bounding box center [528, 285] width 66 height 17
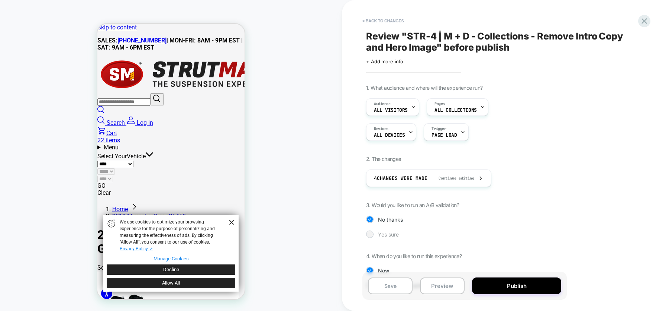
click at [370, 233] on div at bounding box center [370, 234] width 6 height 6
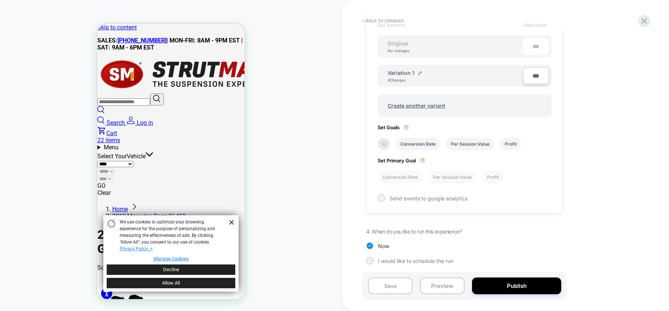
scroll to position [235, 0]
click at [414, 144] on li "Conversion Rate" at bounding box center [418, 143] width 45 height 12
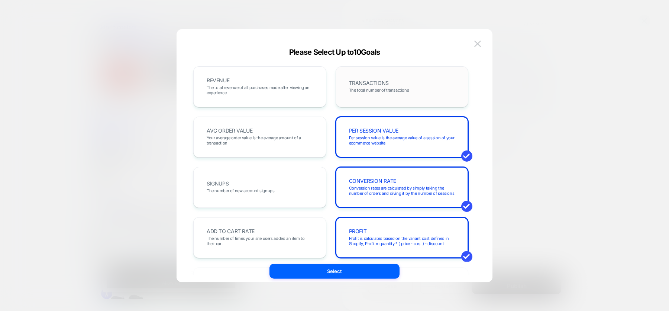
click at [375, 84] on span "TRANSACTIONS" at bounding box center [369, 82] width 40 height 5
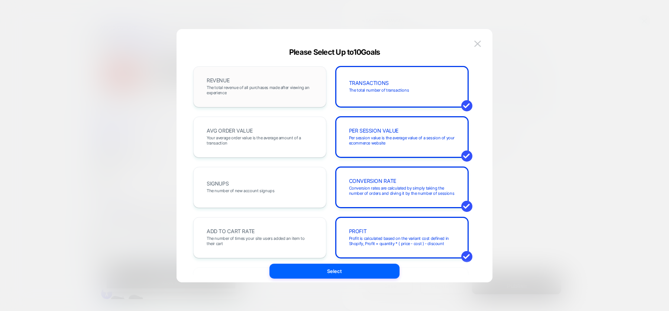
click at [258, 91] on span "The total revenue of all purchases made after viewing an experience" at bounding box center [260, 90] width 106 height 10
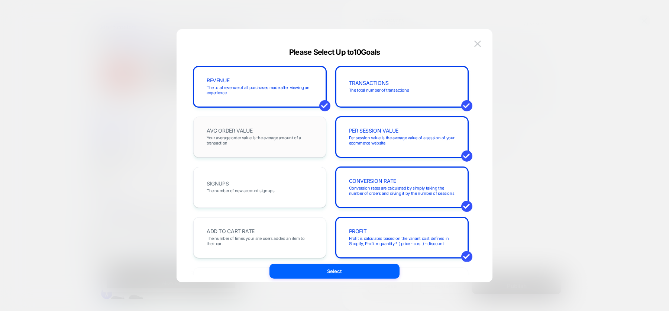
click at [248, 130] on span "AVG ORDER VALUE" at bounding box center [230, 130] width 46 height 5
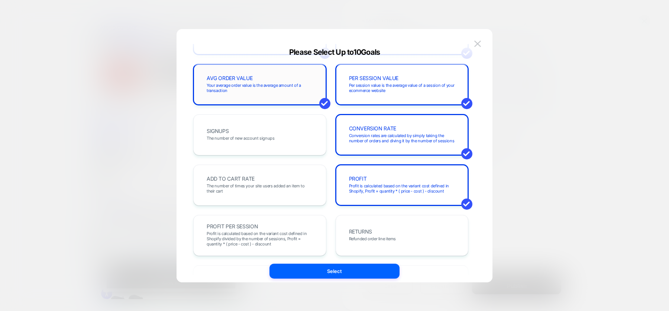
scroll to position [53, 0]
click at [269, 184] on span "The number of times your site users added an item to their cart" at bounding box center [260, 188] width 106 height 10
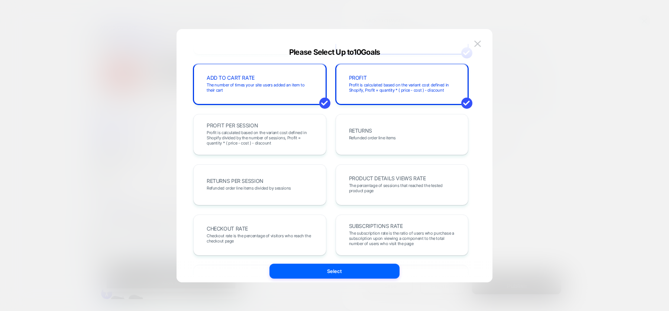
scroll to position [0, 0]
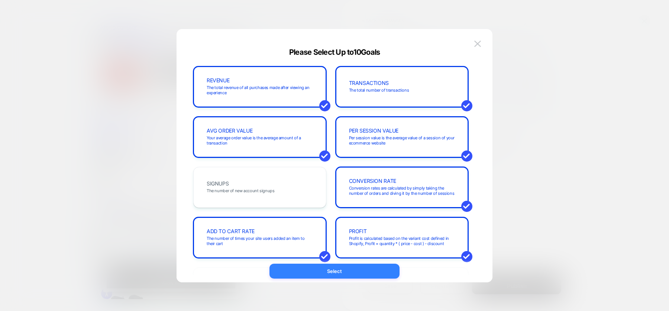
click at [355, 269] on button "Select" at bounding box center [335, 270] width 130 height 15
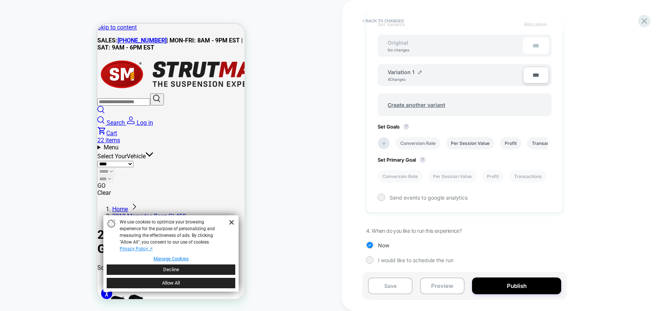
click at [418, 142] on li "Conversion Rate" at bounding box center [418, 143] width 45 height 12
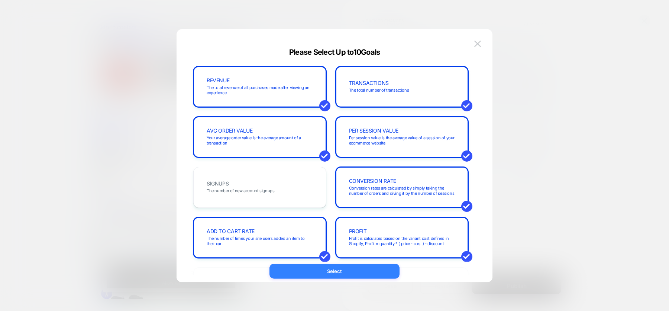
click at [348, 267] on button "Select" at bounding box center [335, 270] width 130 height 15
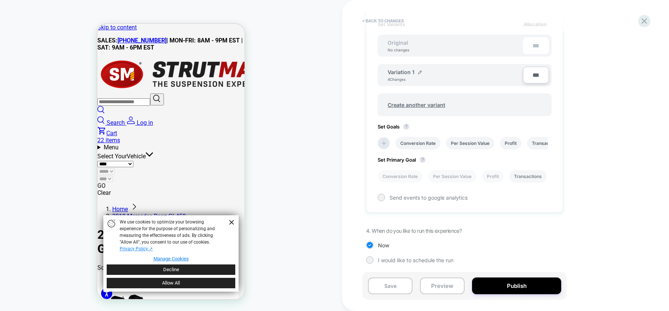
click at [527, 174] on li "Transactions" at bounding box center [529, 176] width 38 height 12
click at [413, 177] on li "Conversion Rate" at bounding box center [400, 176] width 45 height 12
click at [499, 284] on button "Publish" at bounding box center [516, 285] width 89 height 17
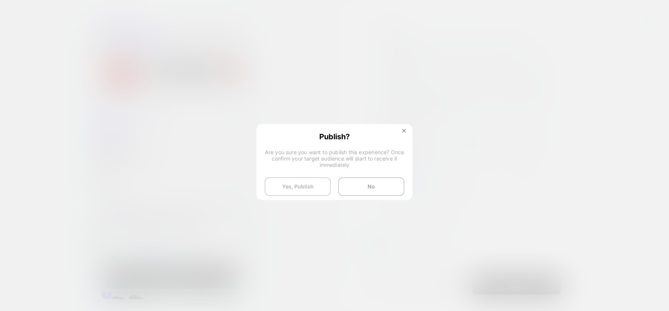
click at [316, 189] on button "Yes, Publish" at bounding box center [298, 186] width 66 height 19
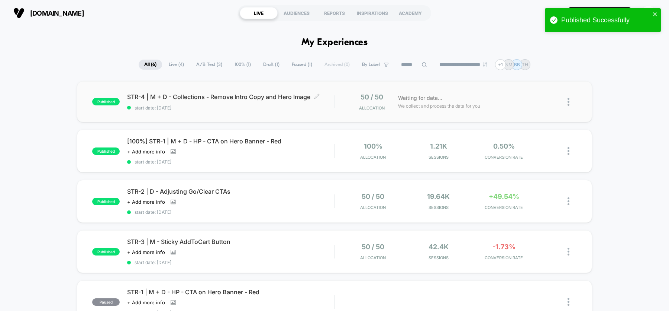
click at [265, 96] on span "STR-4 | M + D - Collections - Remove Intro Copy and Hero Image Click to edit ex…" at bounding box center [230, 96] width 207 height 7
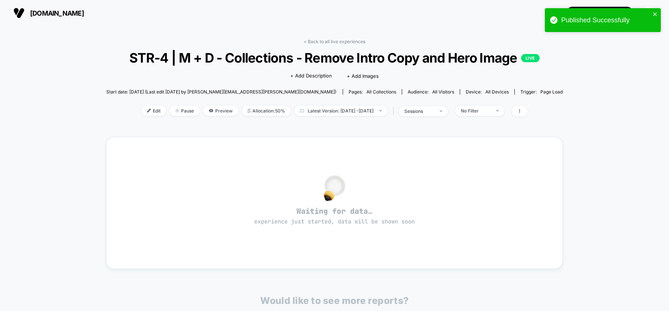
click at [327, 65] on span "STR-4 | M + D - Collections - Remove Intro Copy and Hero Image LIVE" at bounding box center [334, 58] width 411 height 16
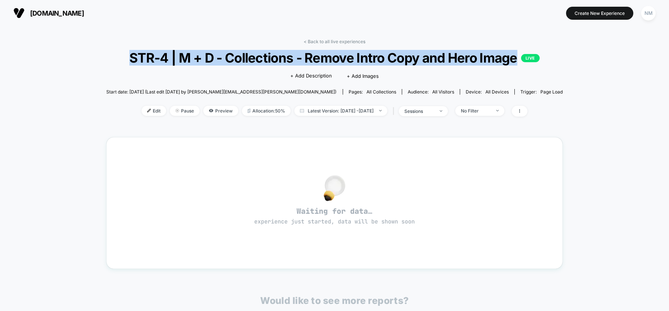
copy span "STR-4 | M + D - Collections - Remove Intro Copy and Hero Image"
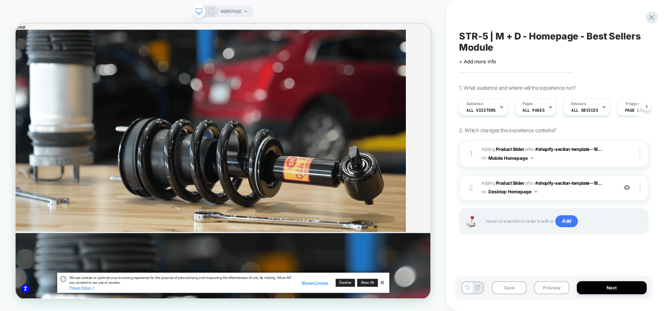
scroll to position [1140, 2432]
click at [652, 14] on icon at bounding box center [652, 17] width 10 height 10
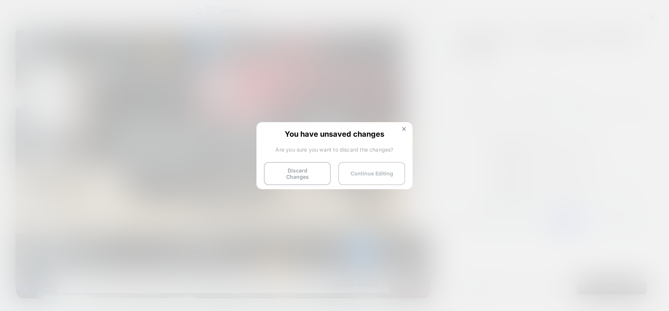
click at [352, 170] on button "Continue Editing" at bounding box center [371, 173] width 67 height 23
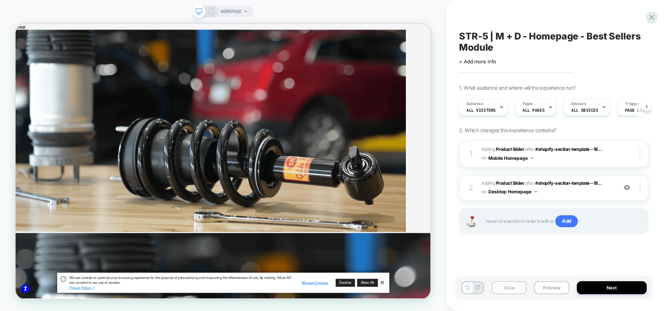
click at [511, 285] on button "Save" at bounding box center [509, 287] width 35 height 13
click at [653, 18] on icon at bounding box center [652, 18] width 6 height 6
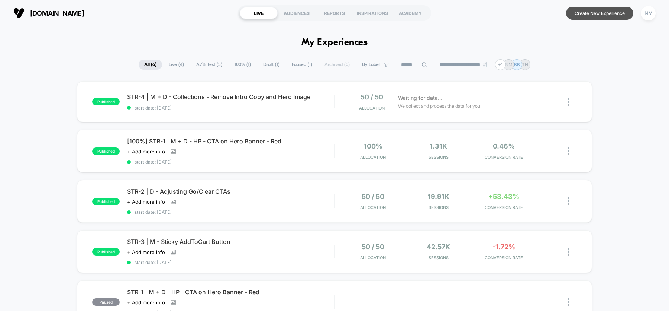
click at [588, 16] on button "Create New Experience" at bounding box center [599, 13] width 67 height 13
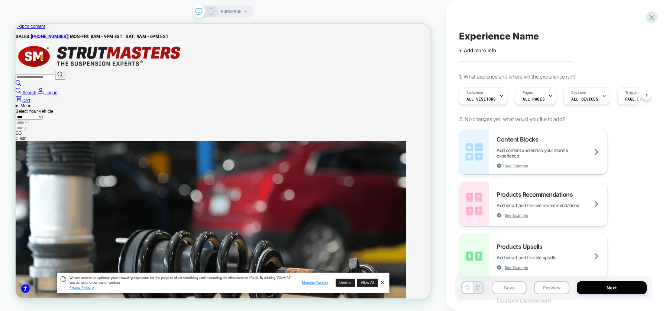
click at [248, 12] on div "HOMEPAGE" at bounding box center [223, 12] width 61 height 12
click at [243, 7] on div "HOMEPAGE" at bounding box center [234, 12] width 27 height 12
click at [244, 10] on icon at bounding box center [246, 11] width 4 height 4
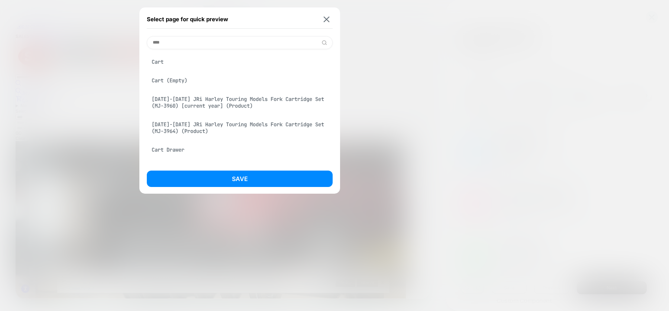
type input "****"
click at [161, 62] on div "Cart" at bounding box center [240, 62] width 186 height 14
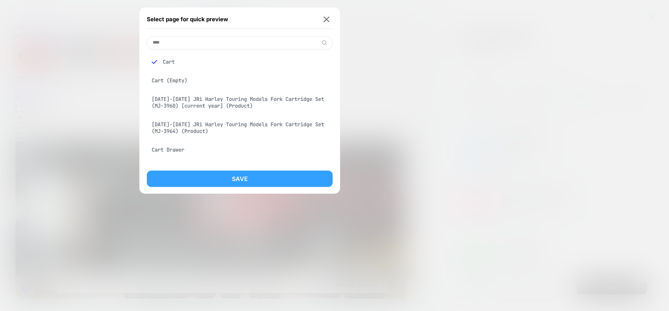
click at [268, 178] on button "Save" at bounding box center [240, 178] width 186 height 16
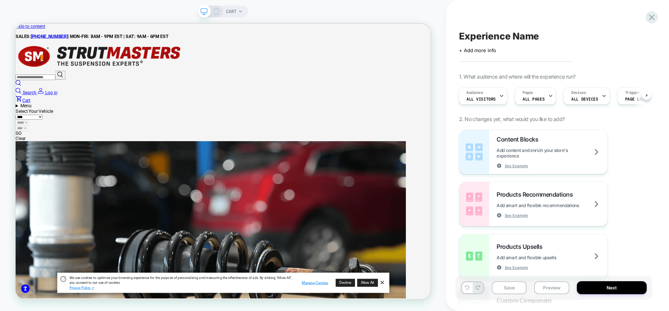
scroll to position [0, 1]
click at [216, 12] on icon at bounding box center [216, 11] width 7 height 7
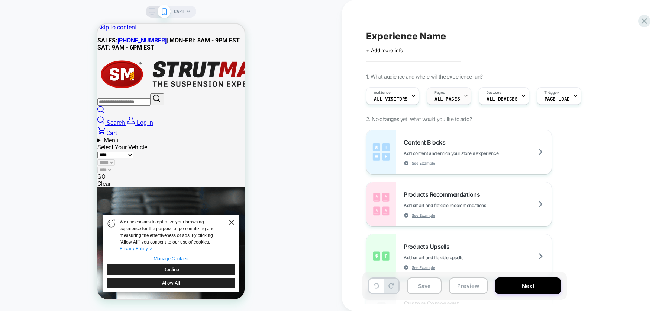
click at [464, 97] on icon at bounding box center [466, 95] width 5 height 5
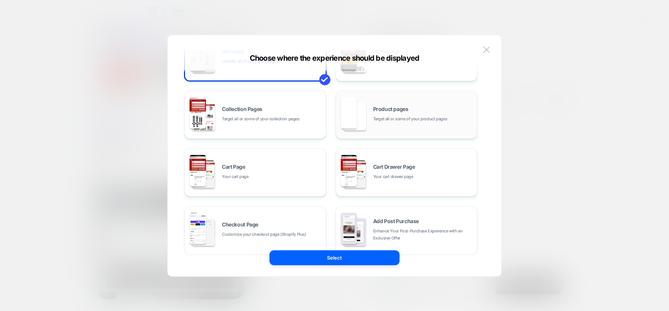
scroll to position [43, 0]
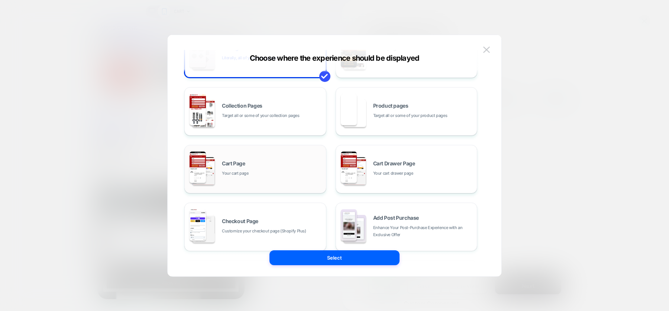
click at [230, 173] on span "Your cart page" at bounding box center [235, 173] width 27 height 7
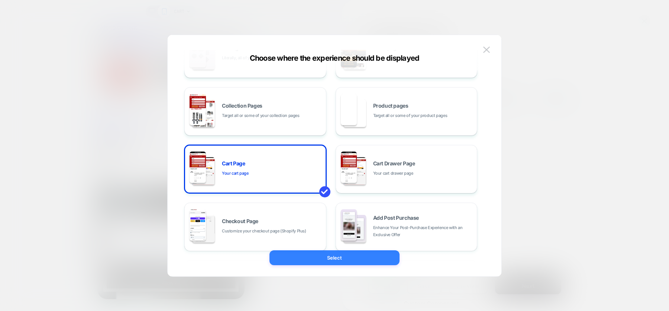
click at [313, 258] on button "Select" at bounding box center [335, 257] width 130 height 15
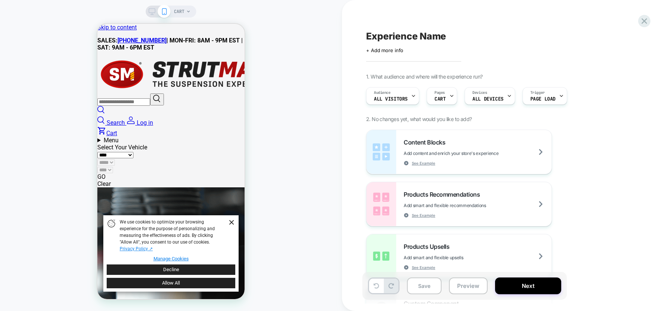
click at [154, 10] on icon at bounding box center [152, 11] width 7 height 7
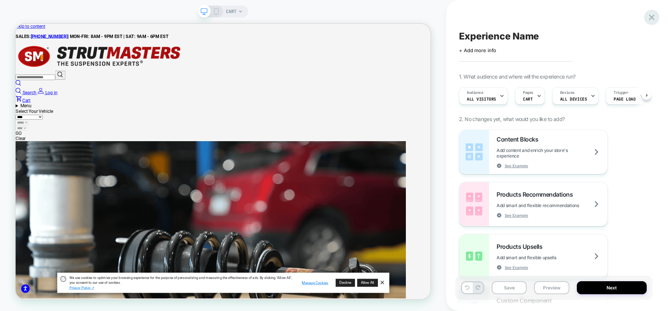
click at [657, 16] on icon at bounding box center [652, 17] width 10 height 10
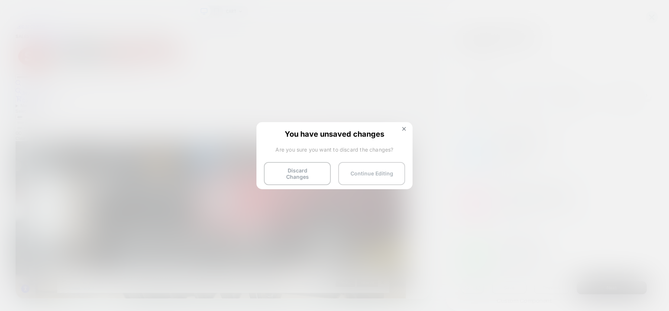
click at [359, 169] on button "Continue Editing" at bounding box center [371, 173] width 67 height 23
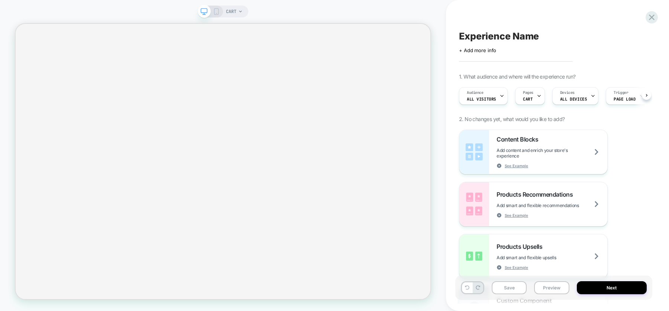
scroll to position [0, 0]
click at [234, 9] on span "CART" at bounding box center [231, 12] width 10 height 12
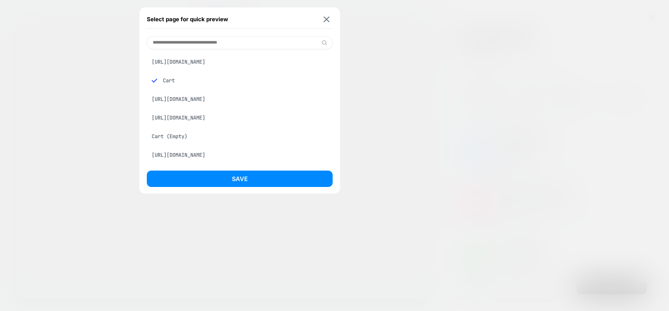
click at [163, 143] on div "Cart (Empty)" at bounding box center [240, 136] width 186 height 14
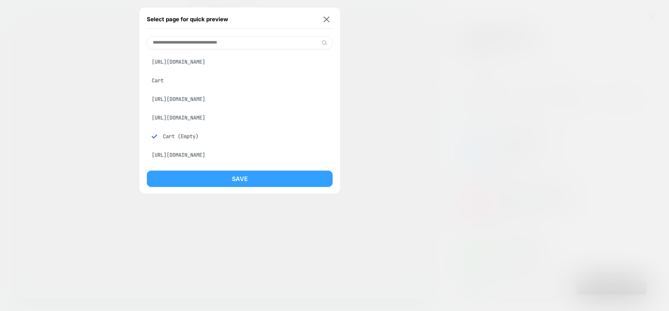
click at [197, 171] on button "Save" at bounding box center [240, 178] width 186 height 16
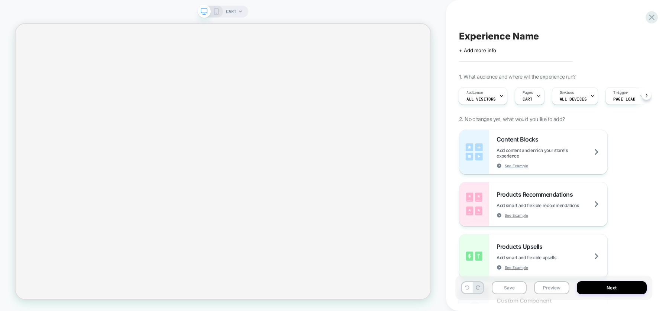
scroll to position [0, 1]
click at [237, 8] on div "CART" at bounding box center [234, 12] width 17 height 12
click at [239, 13] on icon at bounding box center [240, 11] width 4 height 4
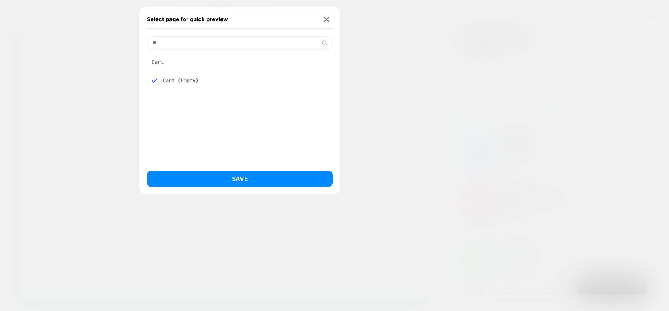
type input "*"
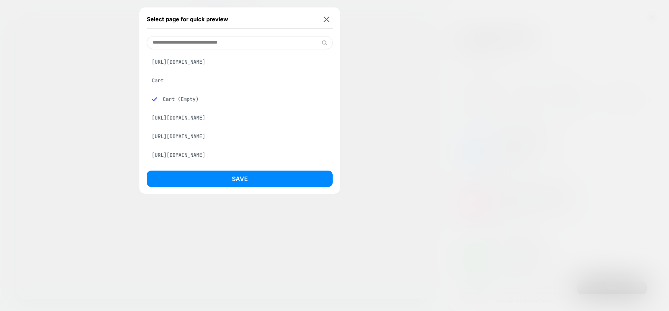
scroll to position [14, 0]
click at [217, 157] on div "[URL][DOMAIN_NAME]" at bounding box center [240, 155] width 186 height 14
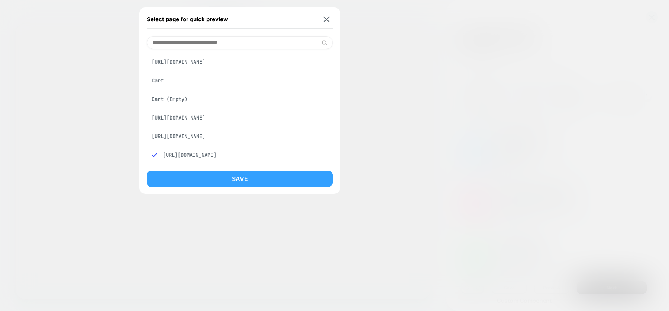
click at [248, 182] on button "Save" at bounding box center [240, 178] width 186 height 16
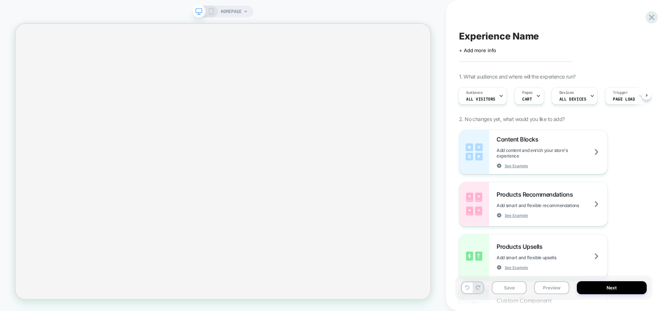
scroll to position [0, 1]
click at [655, 15] on icon at bounding box center [652, 17] width 10 height 10
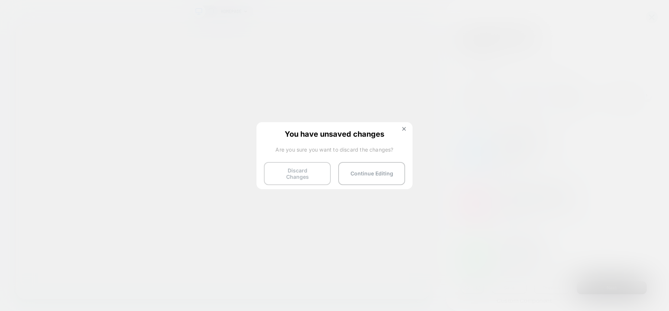
click at [314, 167] on button "Discard Changes" at bounding box center [297, 173] width 67 height 23
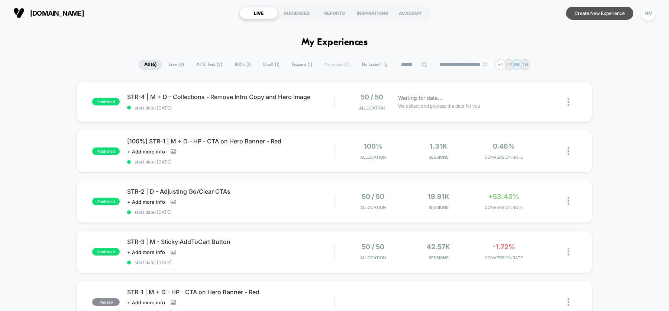
click at [615, 13] on button "Create New Experience" at bounding box center [599, 13] width 67 height 13
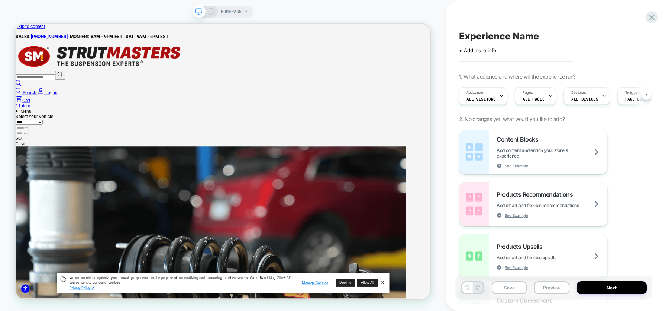
scroll to position [1124, 3415]
click at [233, 13] on span "HOMEPAGE" at bounding box center [231, 12] width 21 height 12
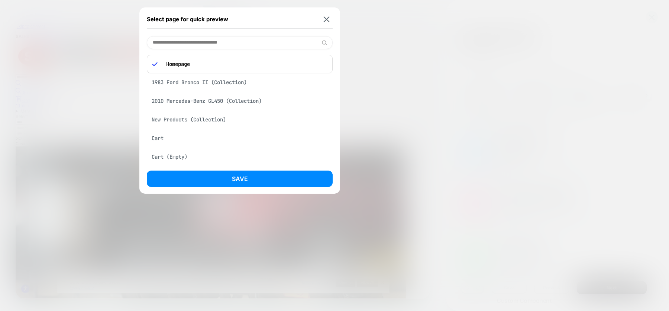
scroll to position [0, 0]
click at [156, 138] on div "Cart" at bounding box center [240, 138] width 186 height 14
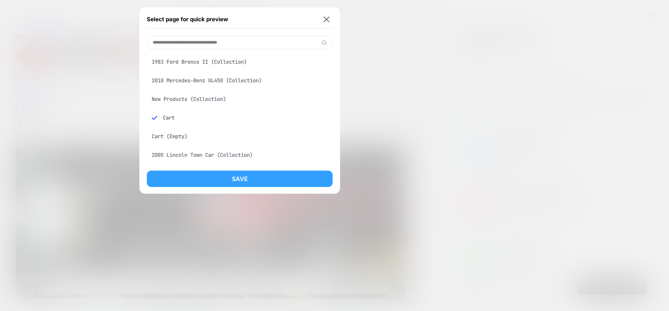
click at [200, 177] on button "Save" at bounding box center [240, 178] width 186 height 16
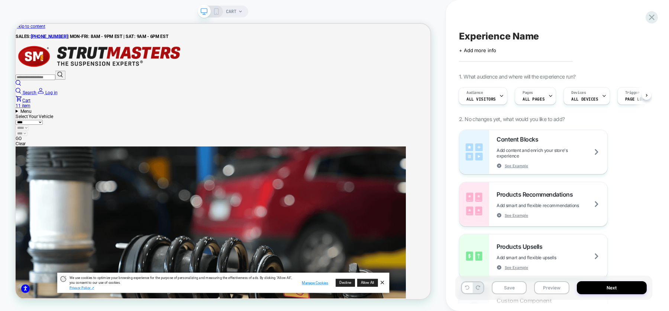
scroll to position [0, 1]
click at [538, 101] on span "ALL PAGES" at bounding box center [534, 98] width 22 height 5
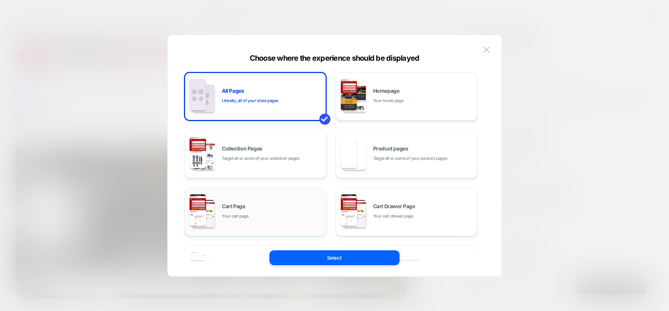
click at [272, 199] on div "Cart Page Your cart page" at bounding box center [256, 211] width 134 height 41
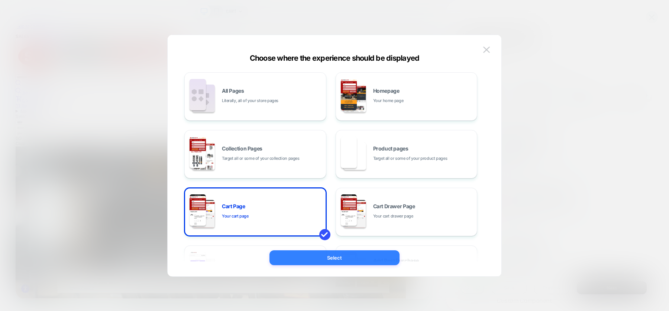
click at [314, 256] on button "Select" at bounding box center [335, 257] width 130 height 15
